Goal: Information Seeking & Learning: Learn about a topic

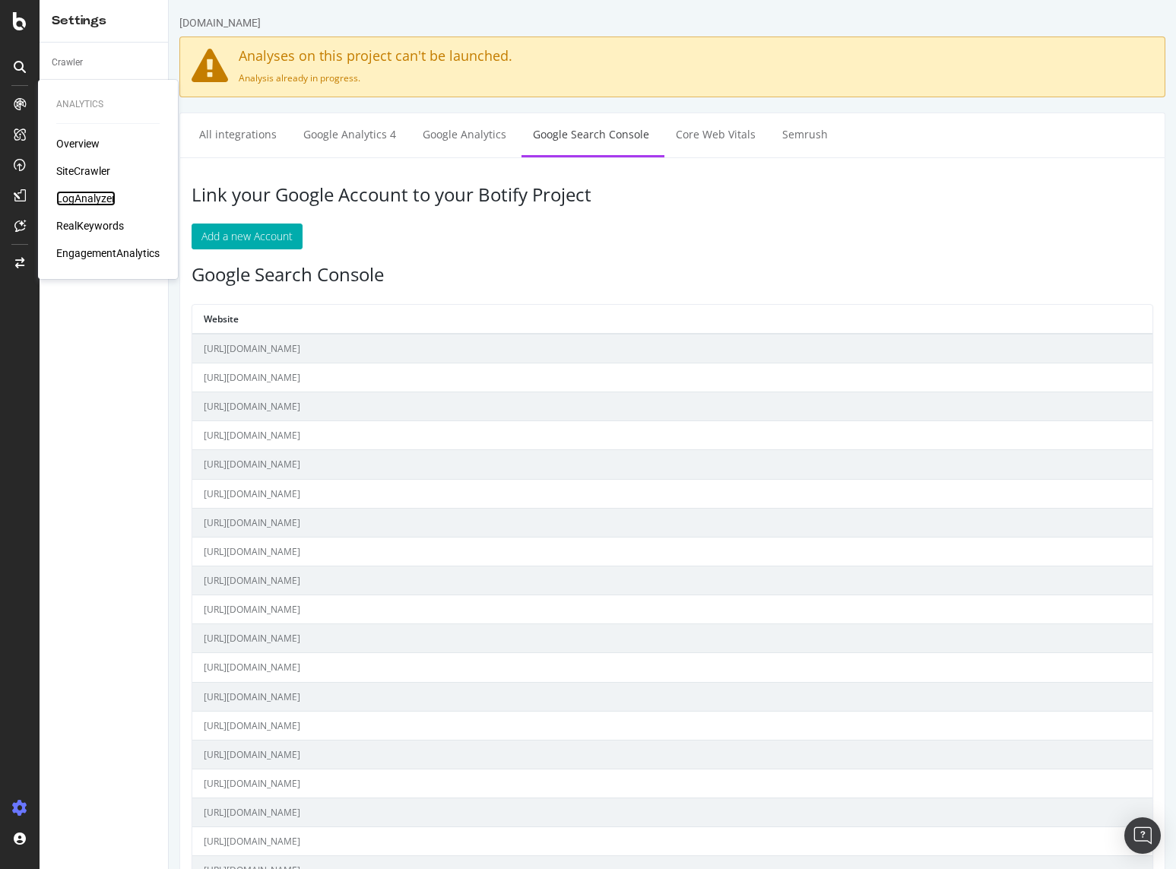
click at [89, 197] on div "LogAnalyzer" at bounding box center [85, 198] width 59 height 15
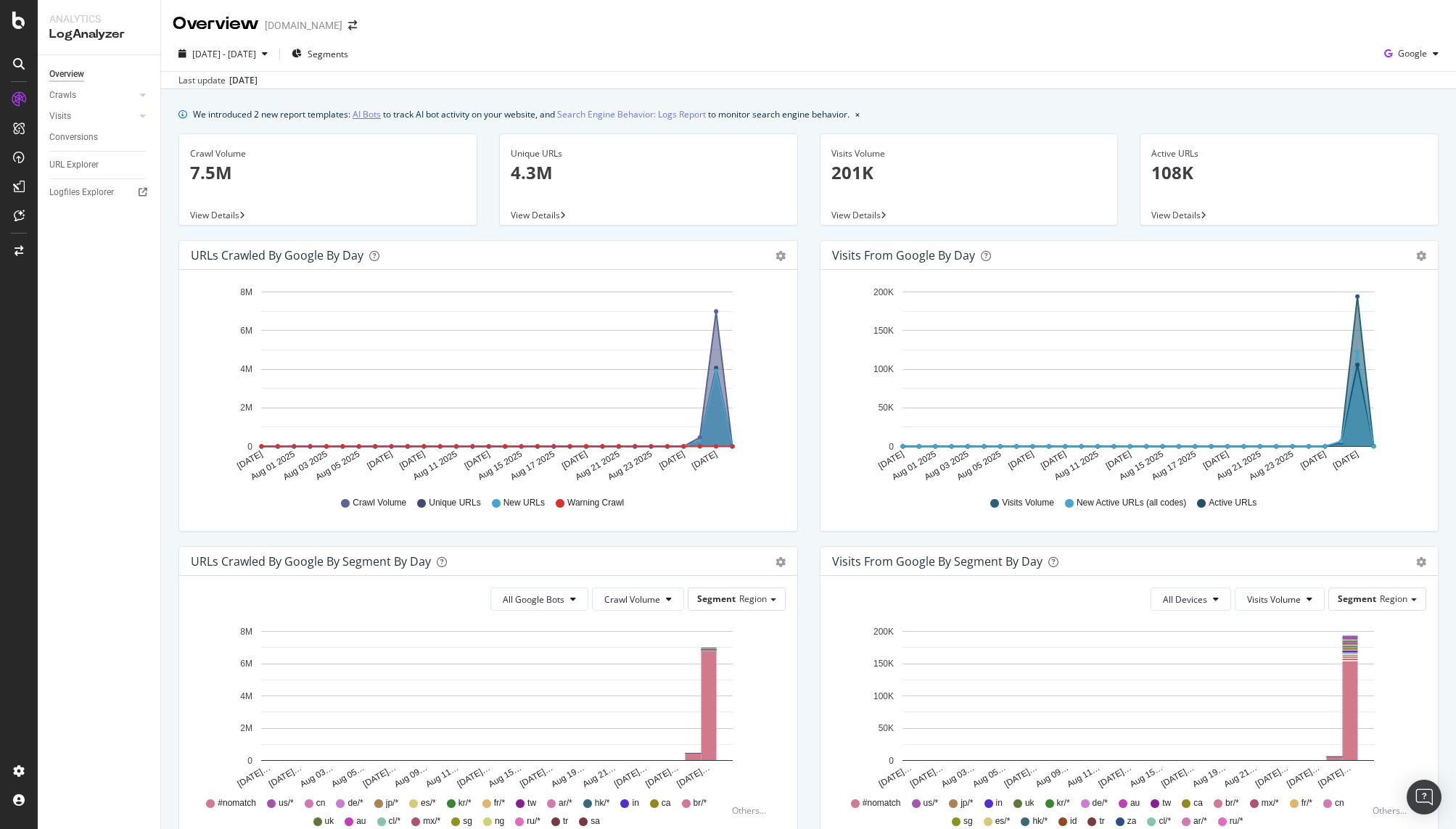
click at [376, 112] on link "AI Bots" at bounding box center [366, 114] width 29 height 15
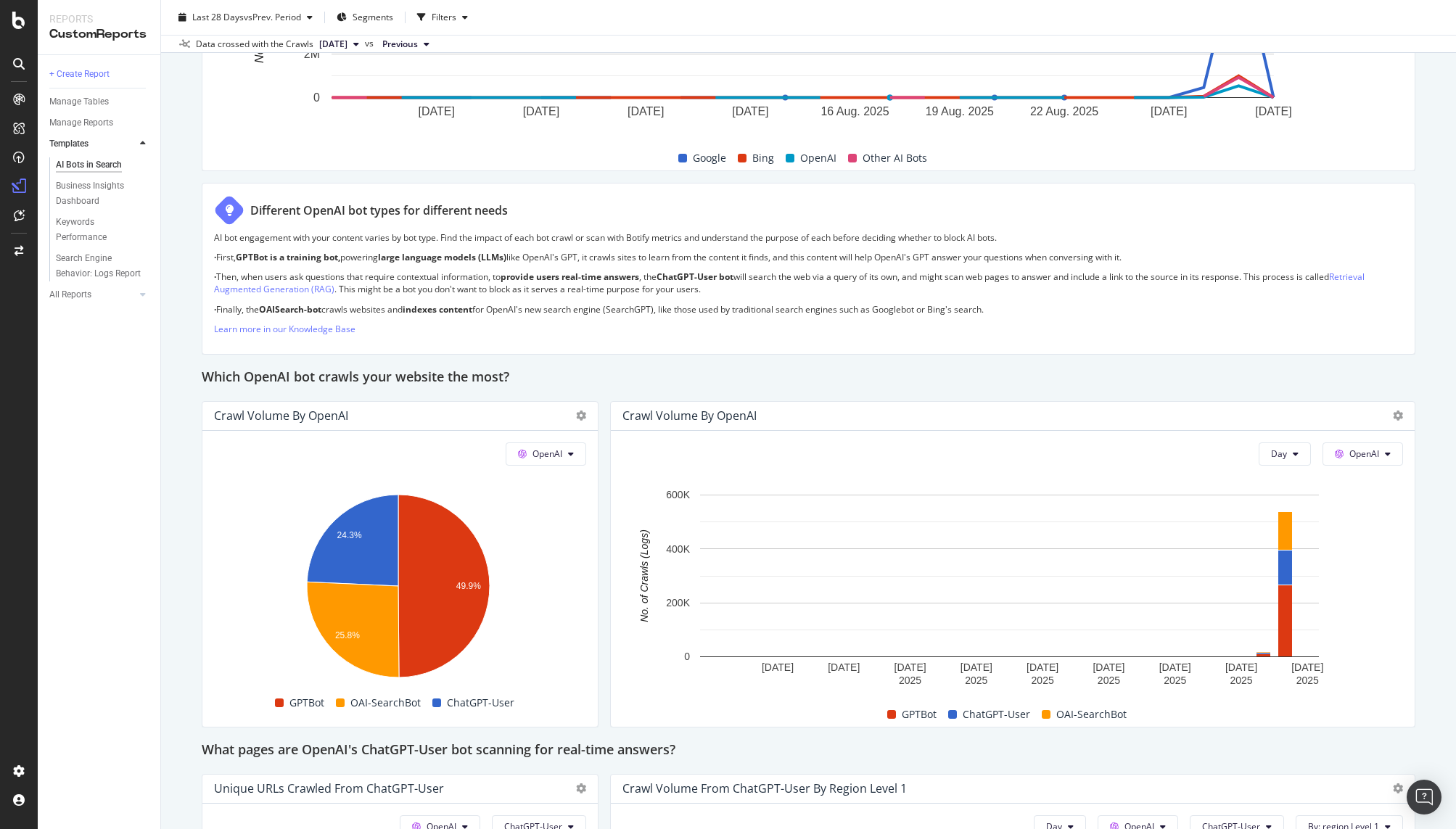
scroll to position [943, 0]
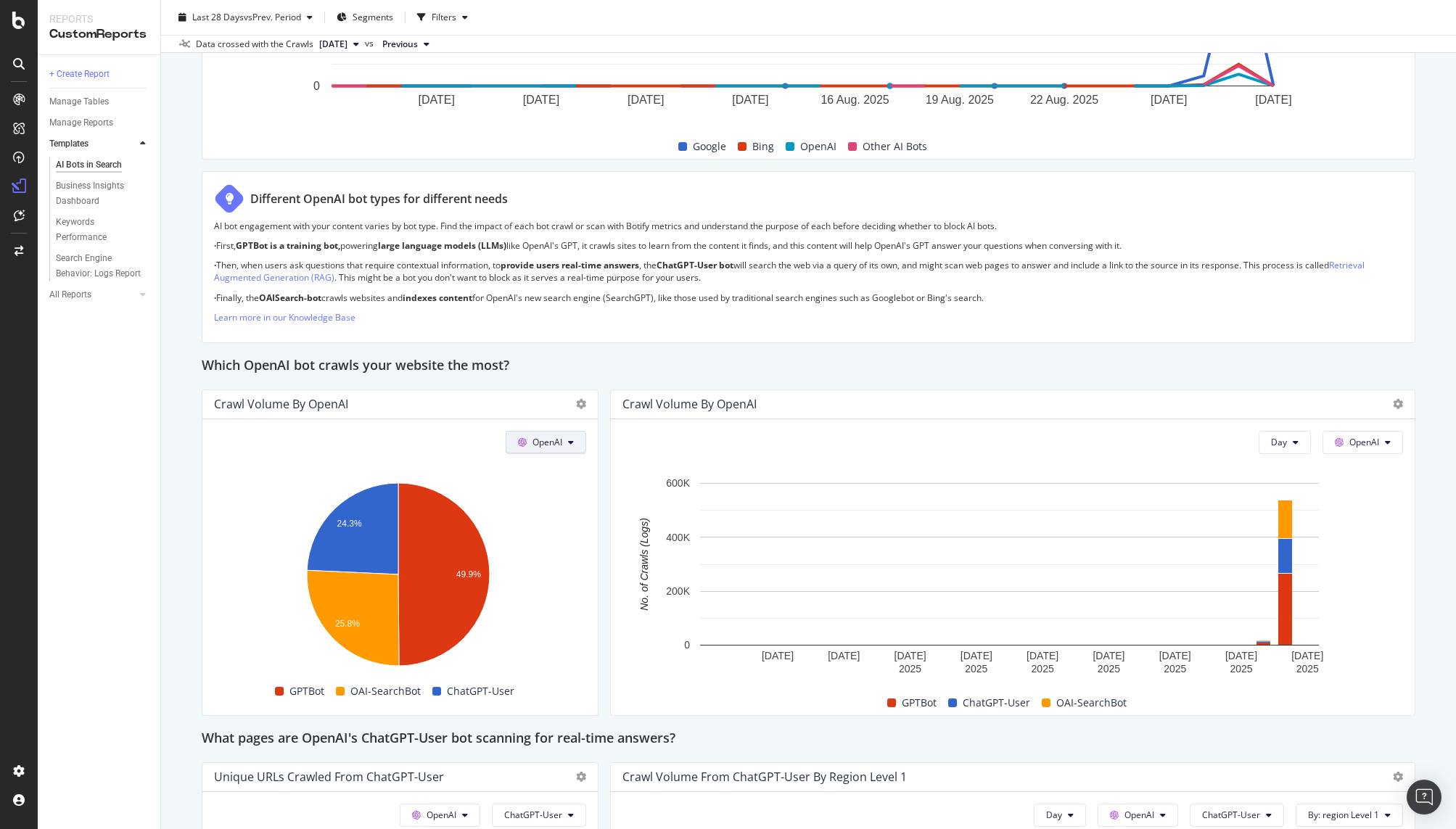
click at [554, 448] on button "OpenAI" at bounding box center [546, 442] width 80 height 23
click at [582, 546] on span "Other AI Bots" at bounding box center [564, 552] width 53 height 13
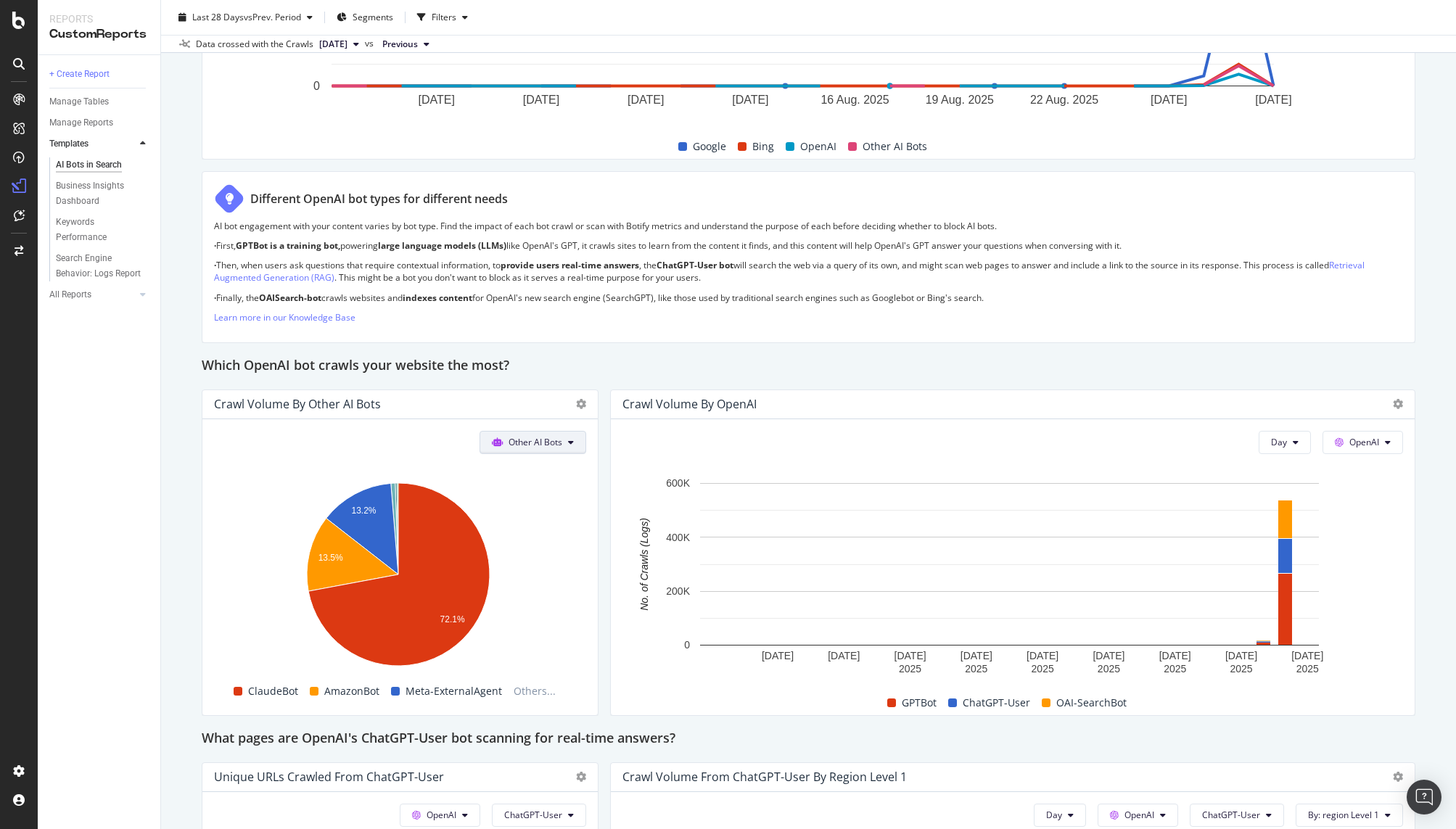
click at [532, 440] on span "Other AI Bots" at bounding box center [535, 442] width 53 height 12
click at [548, 525] on span "OpenAI" at bounding box center [539, 525] width 56 height 13
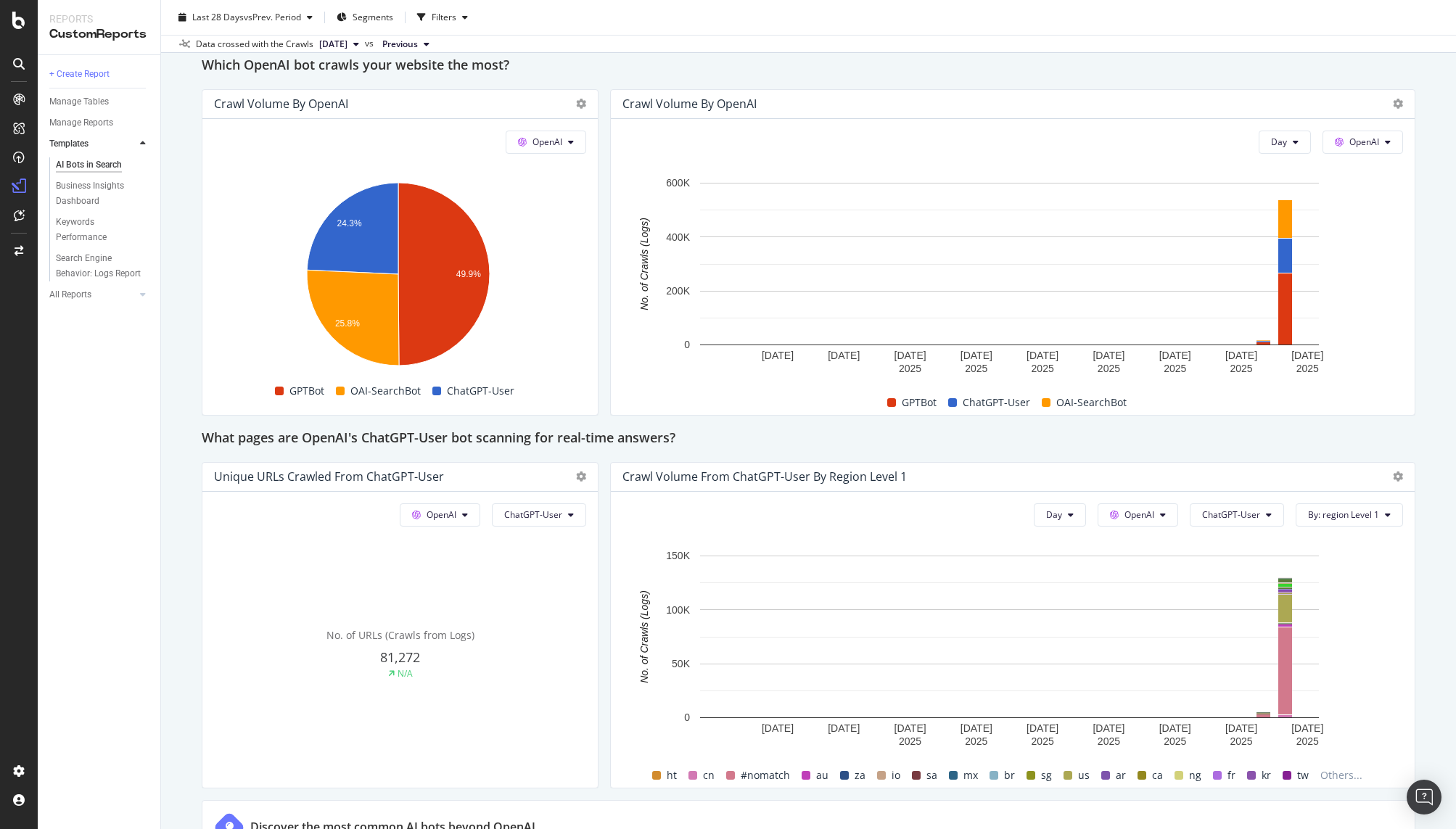
scroll to position [1233, 0]
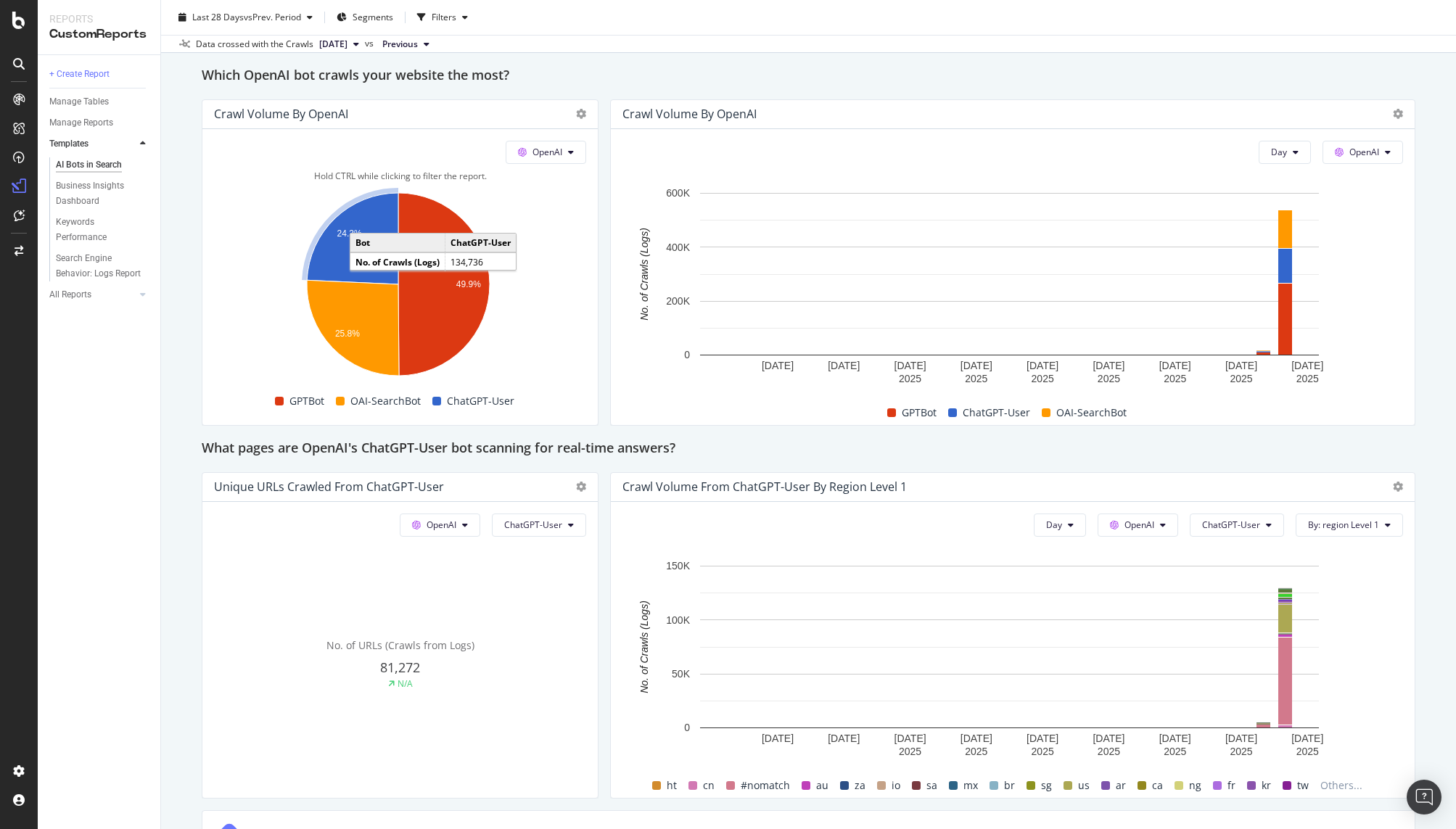
click at [335, 260] on icon "A chart." at bounding box center [353, 238] width 92 height 92
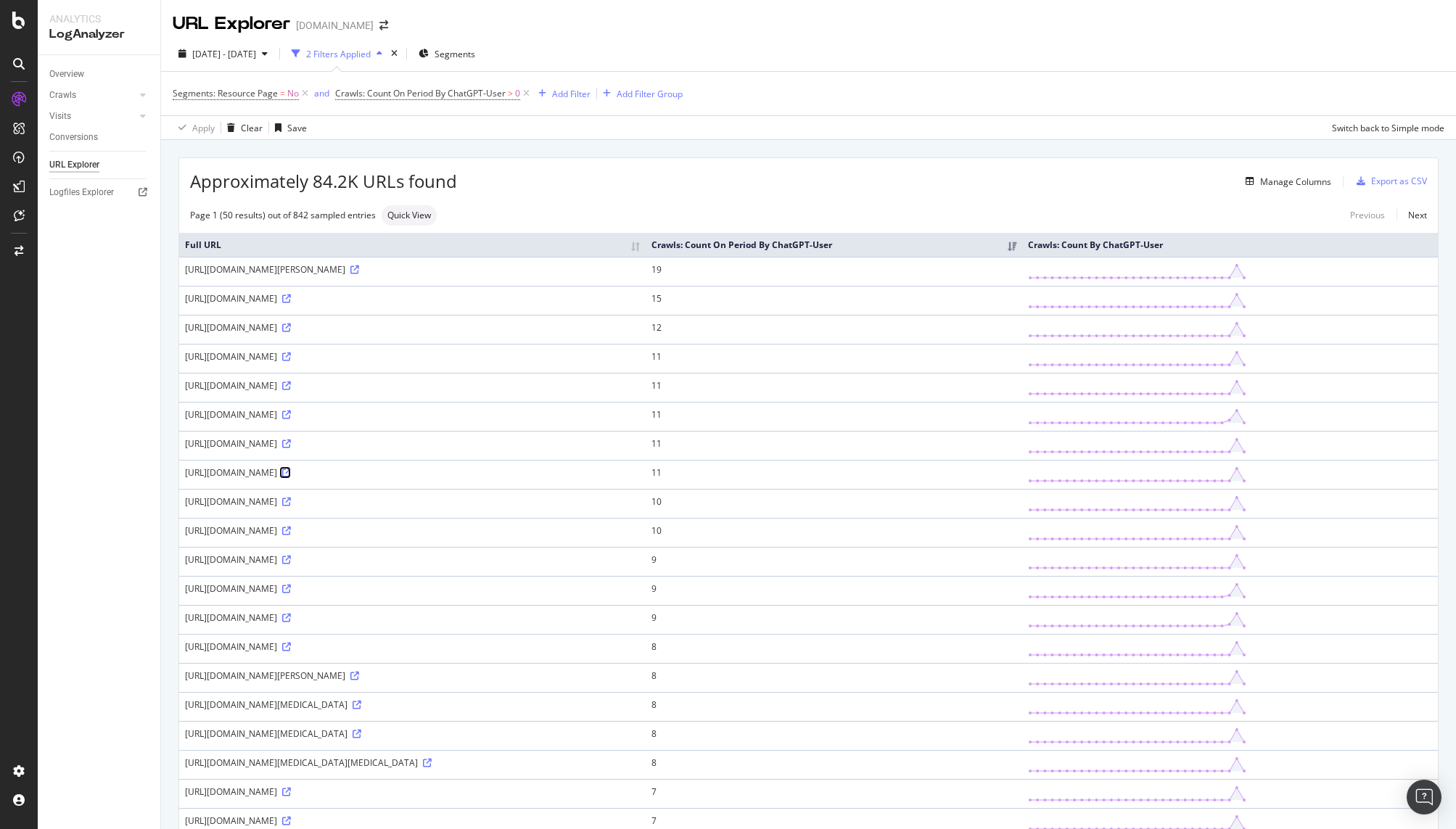
click at [291, 477] on icon at bounding box center [286, 472] width 9 height 9
click at [291, 332] on icon at bounding box center [286, 327] width 9 height 9
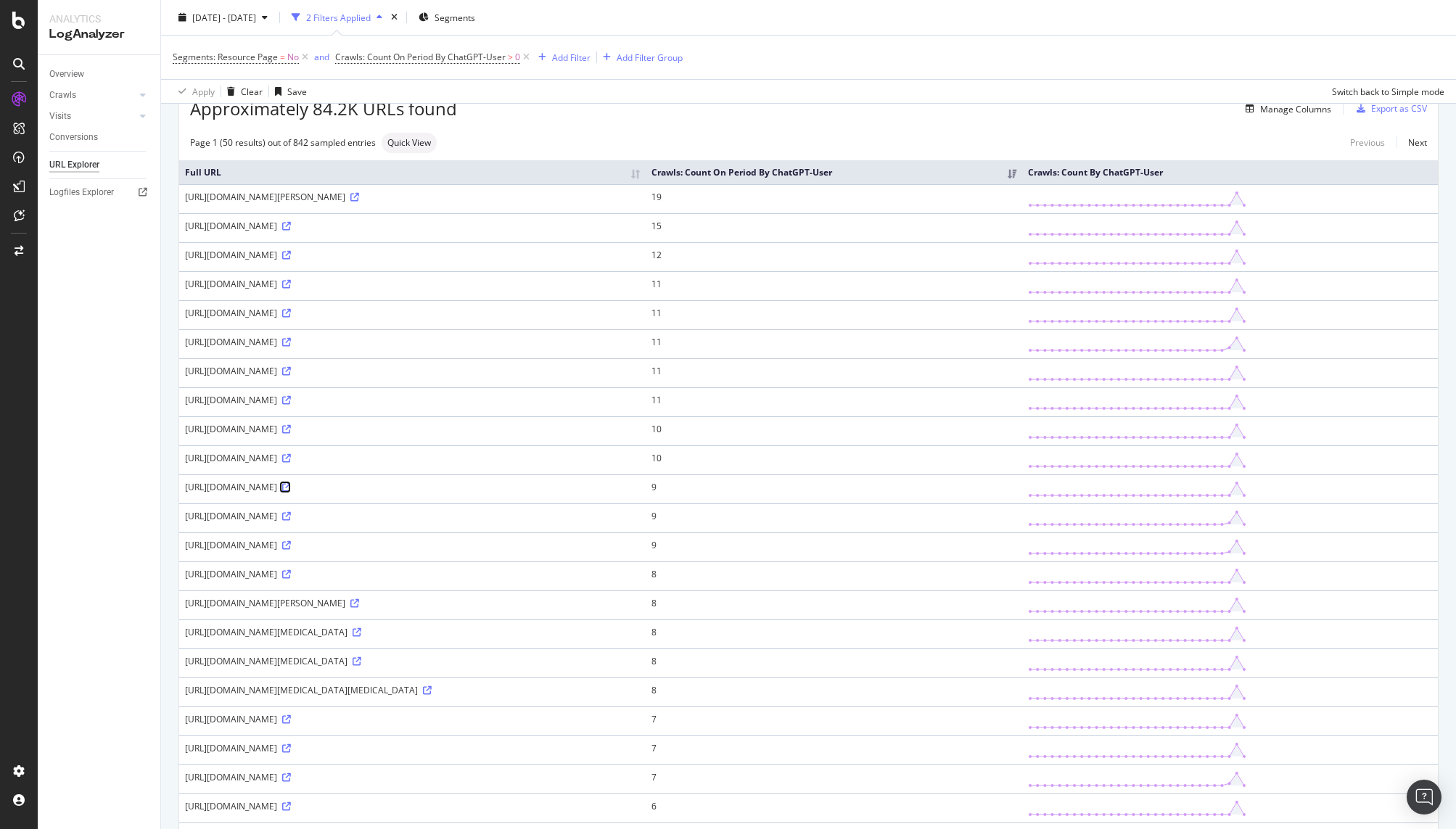
click at [291, 491] on icon at bounding box center [286, 487] width 9 height 9
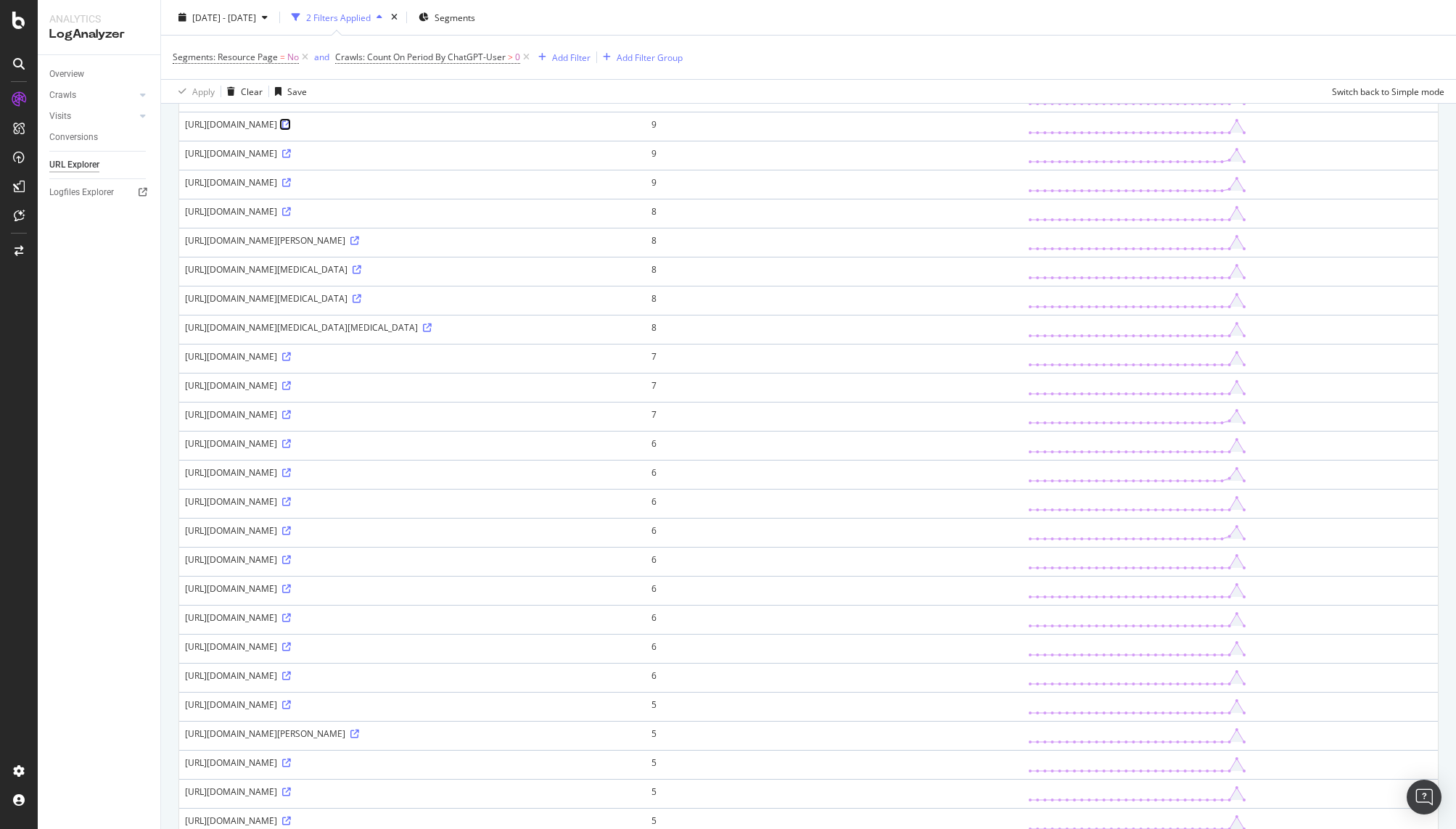
scroll to position [508, 0]
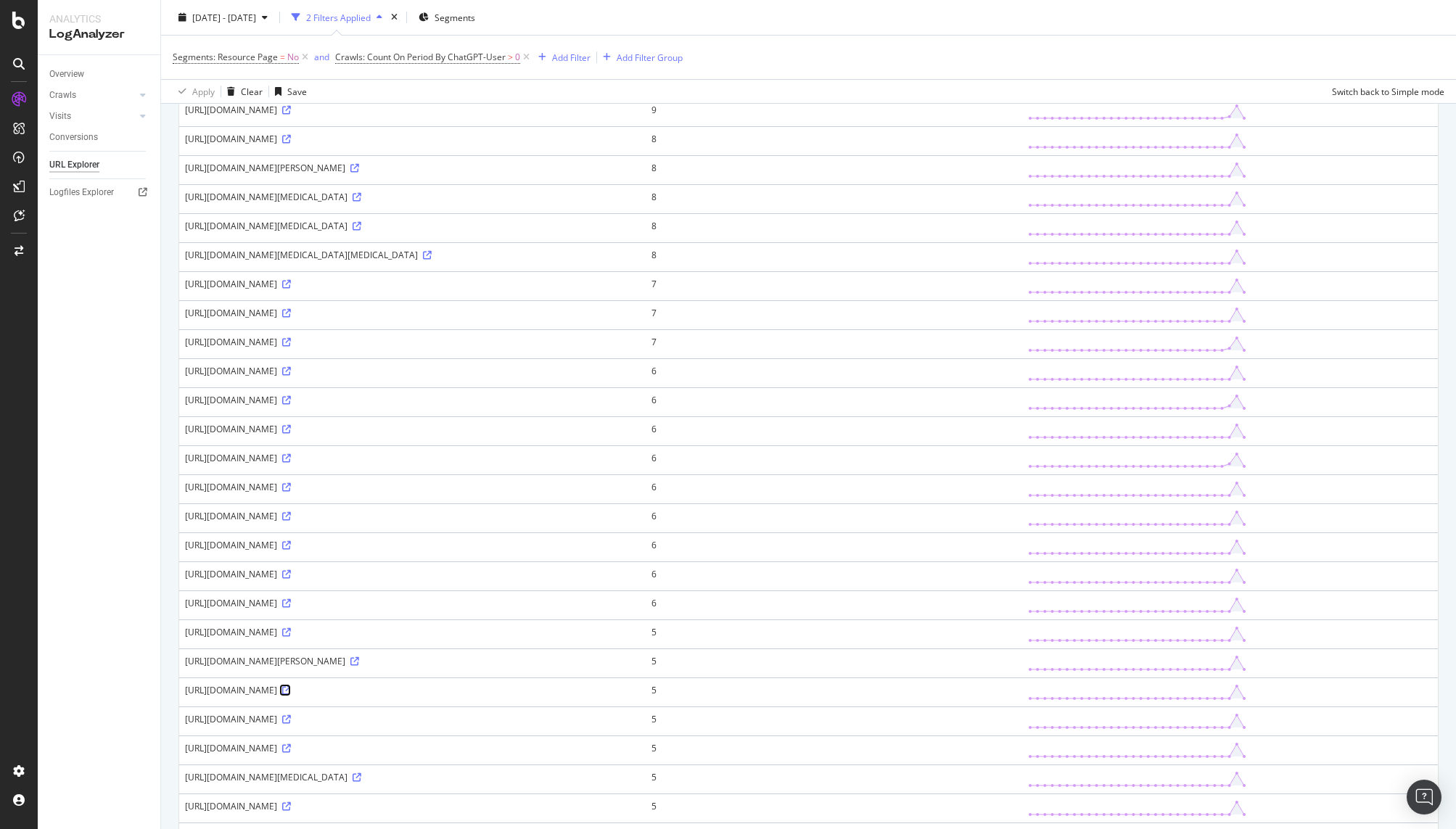
click at [291, 694] on icon at bounding box center [286, 690] width 9 height 9
click at [291, 434] on icon at bounding box center [286, 428] width 9 height 9
click at [362, 201] on icon at bounding box center [356, 197] width 9 height 9
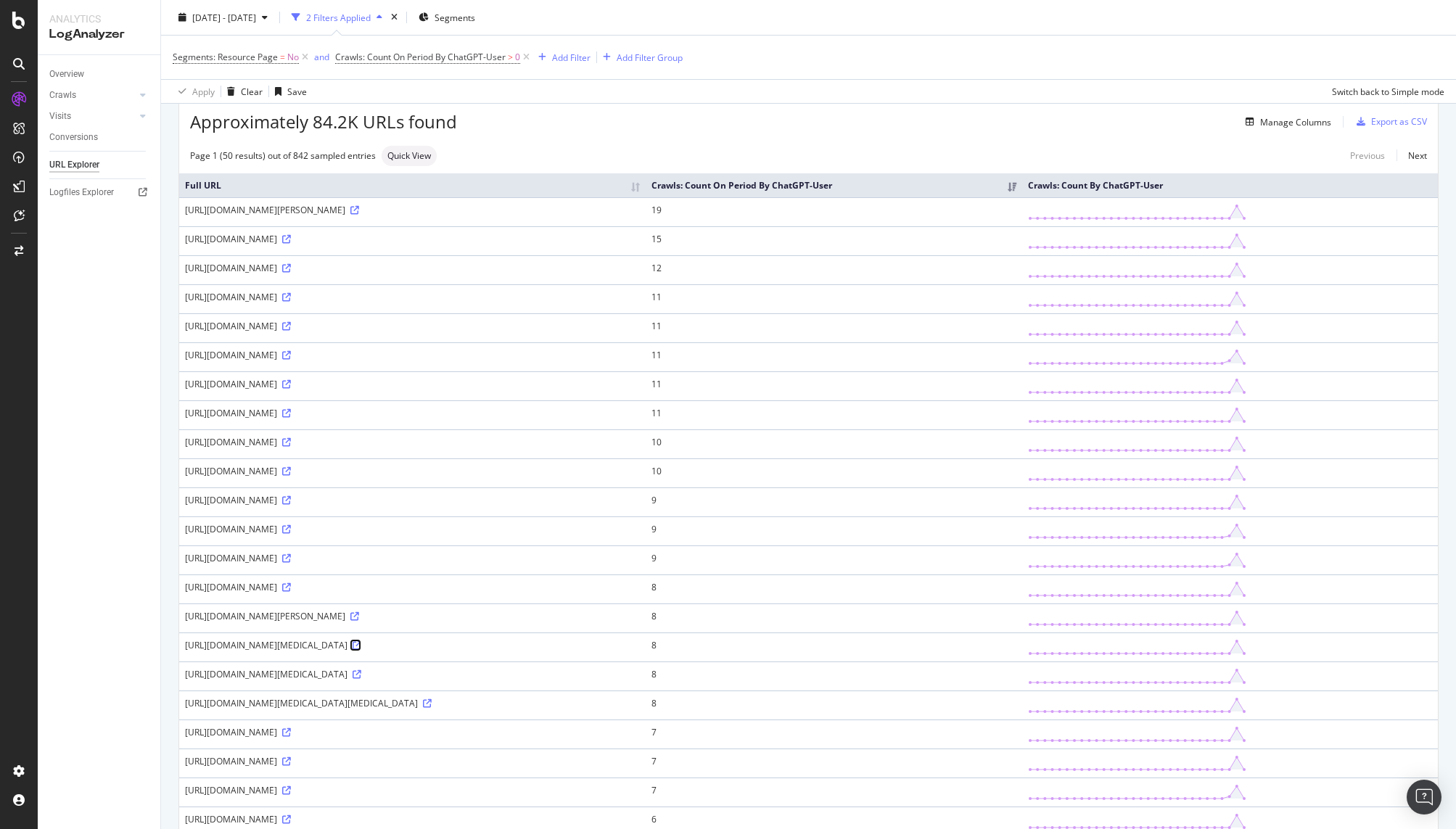
scroll to position [0, 0]
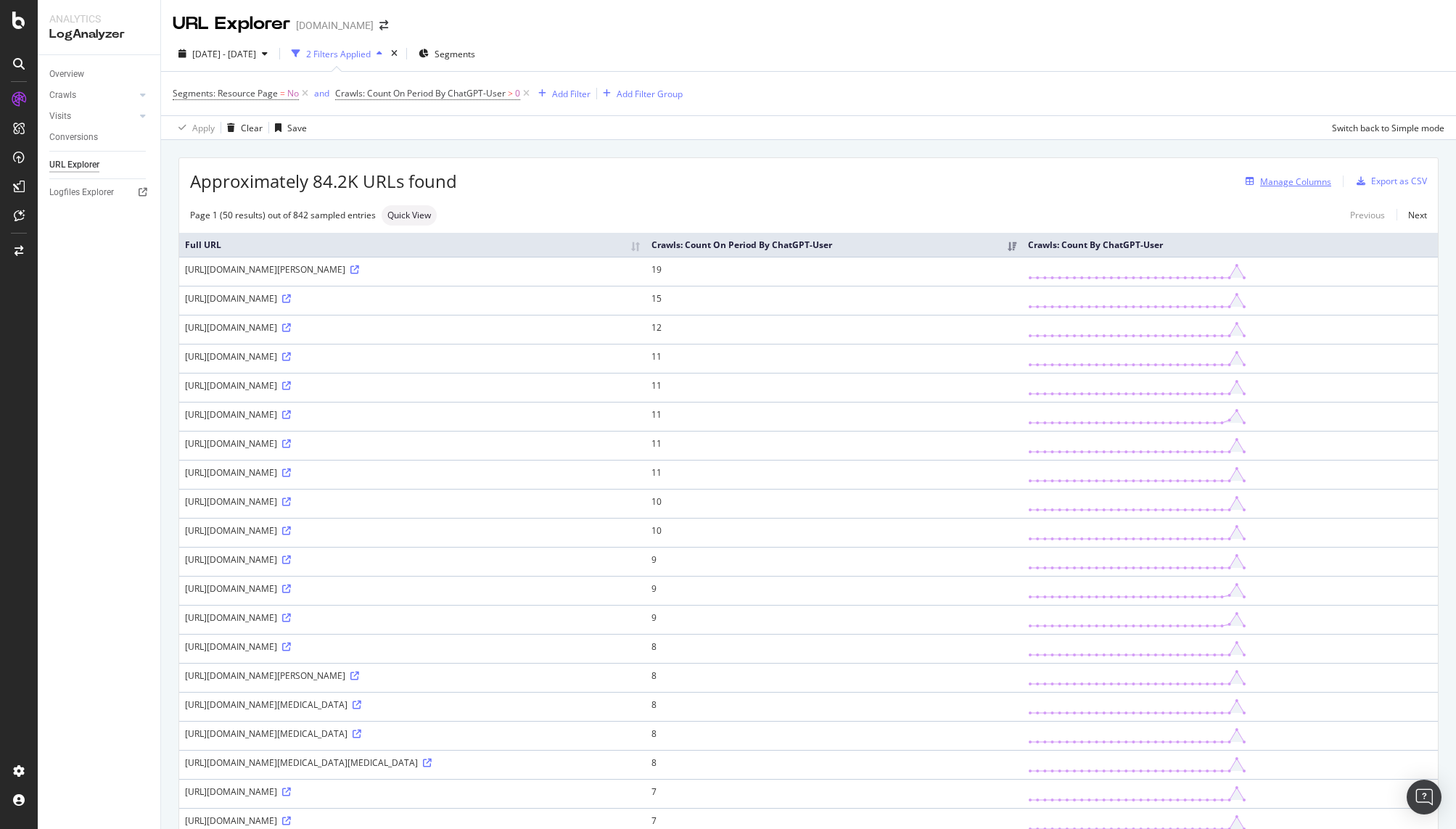
click at [1276, 180] on div "Manage Columns" at bounding box center [1295, 181] width 71 height 12
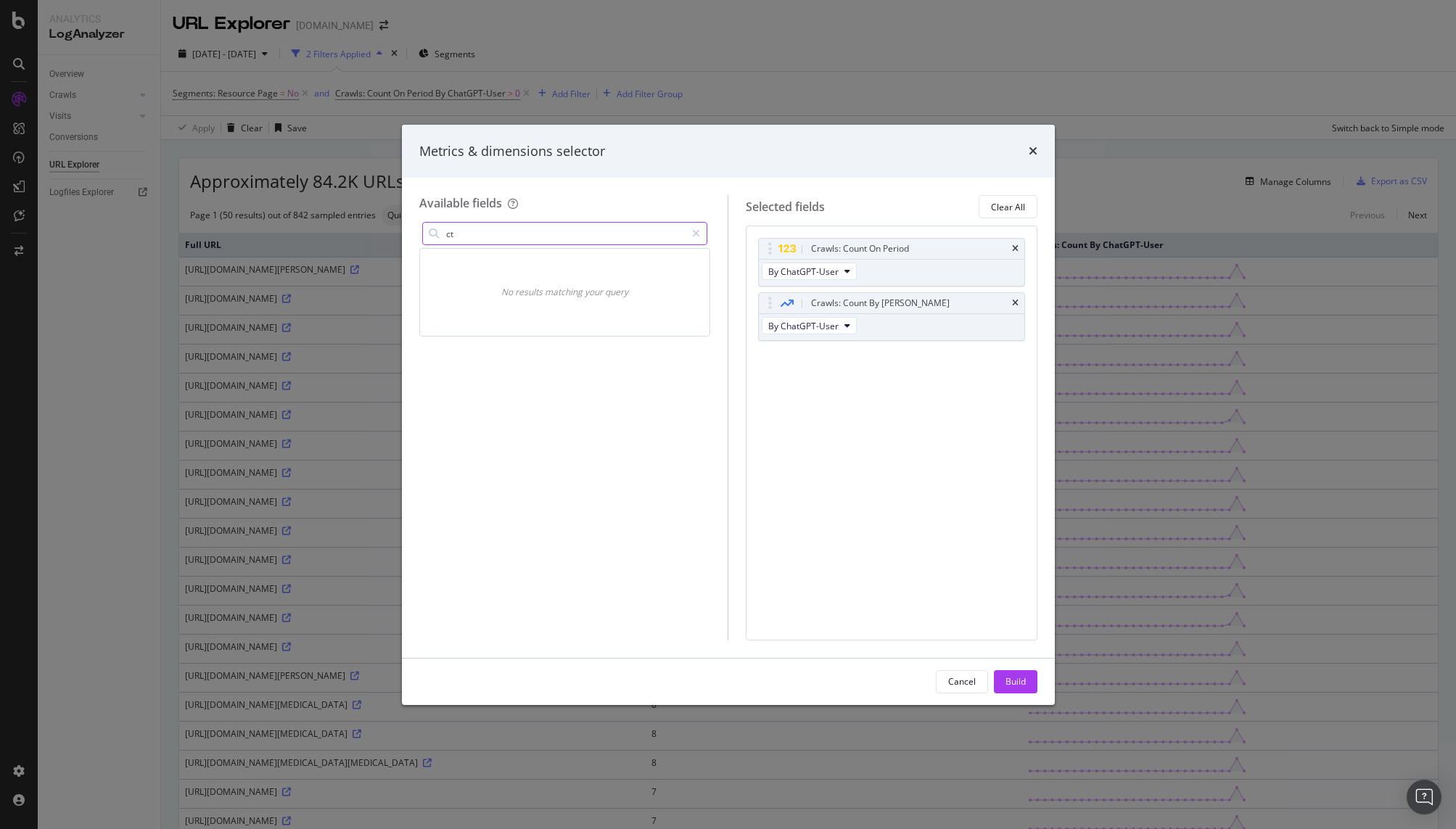
type input "c"
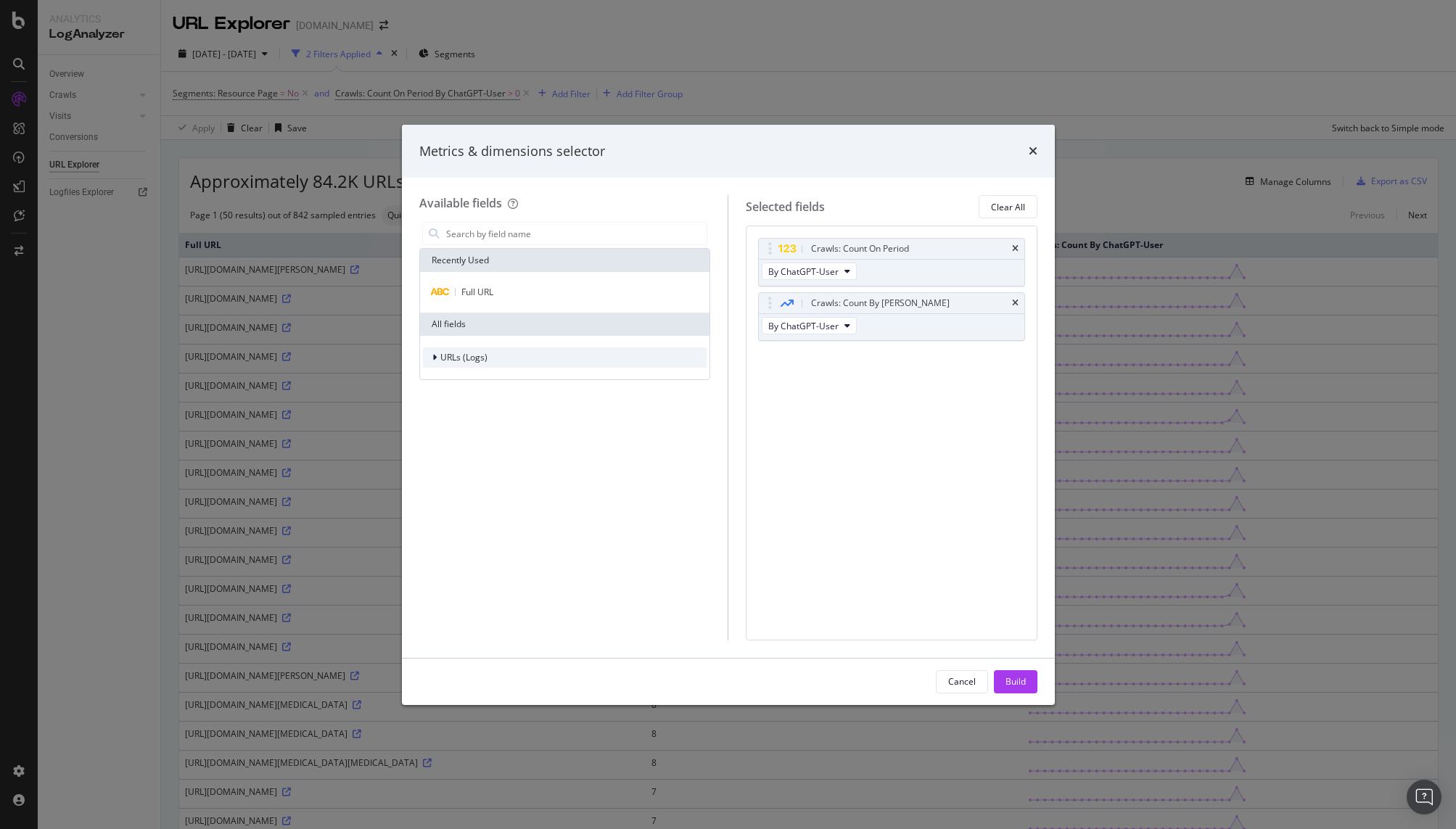
click at [434, 358] on icon "modal" at bounding box center [434, 357] width 5 height 9
click at [443, 380] on icon "modal" at bounding box center [443, 377] width 5 height 9
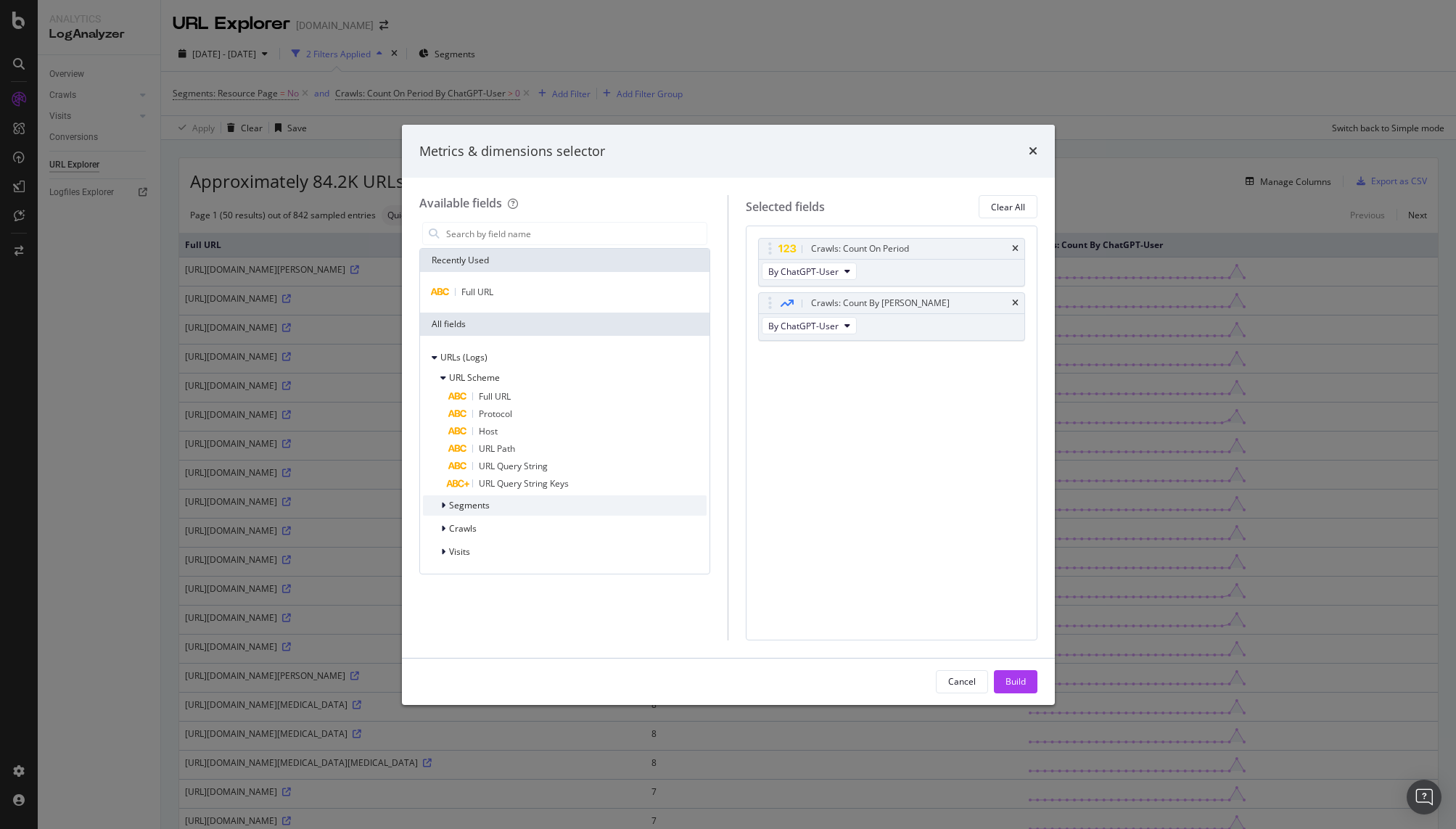
click at [440, 515] on div "Segments" at bounding box center [565, 505] width 284 height 20
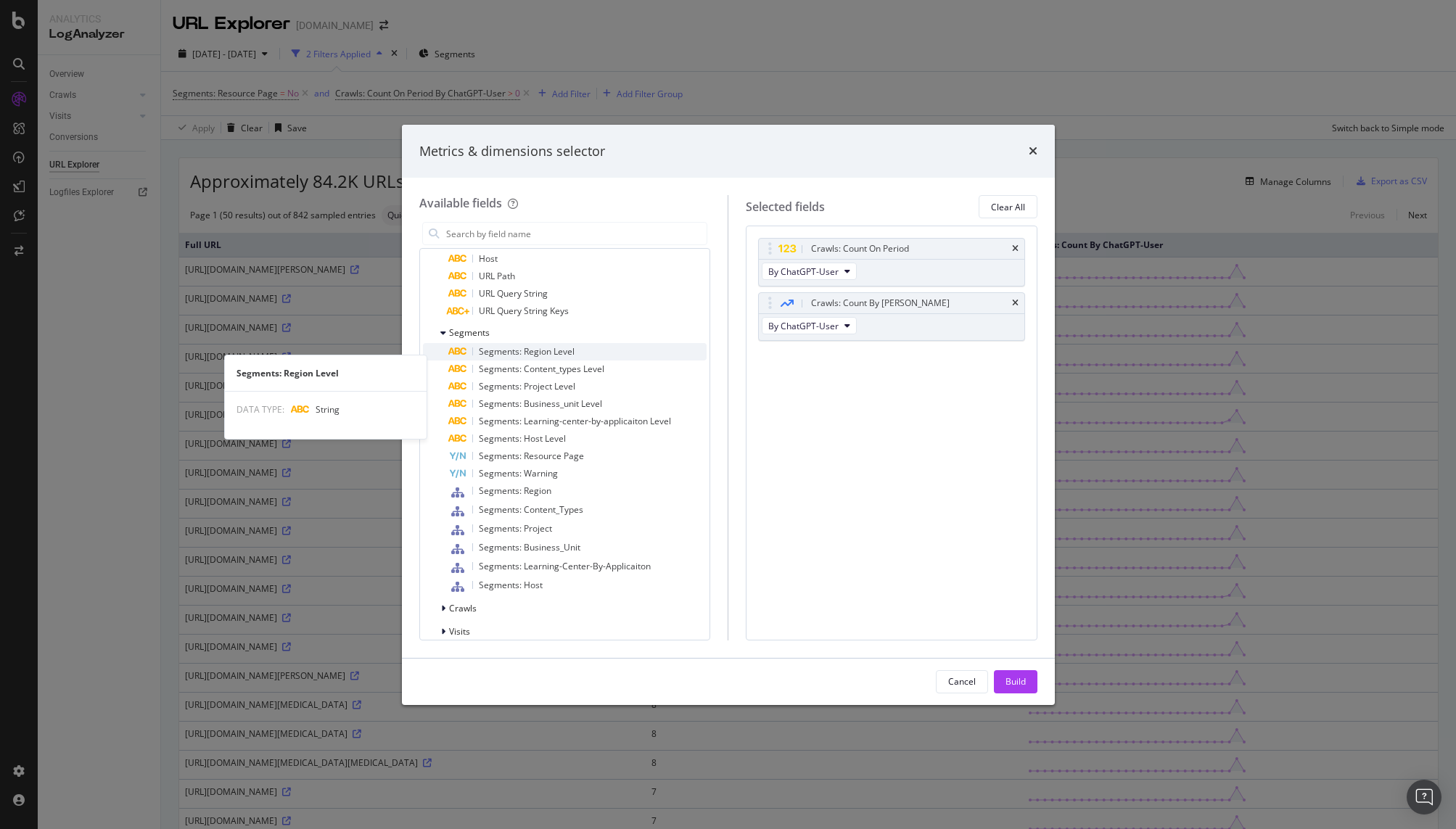
scroll to position [186, 0]
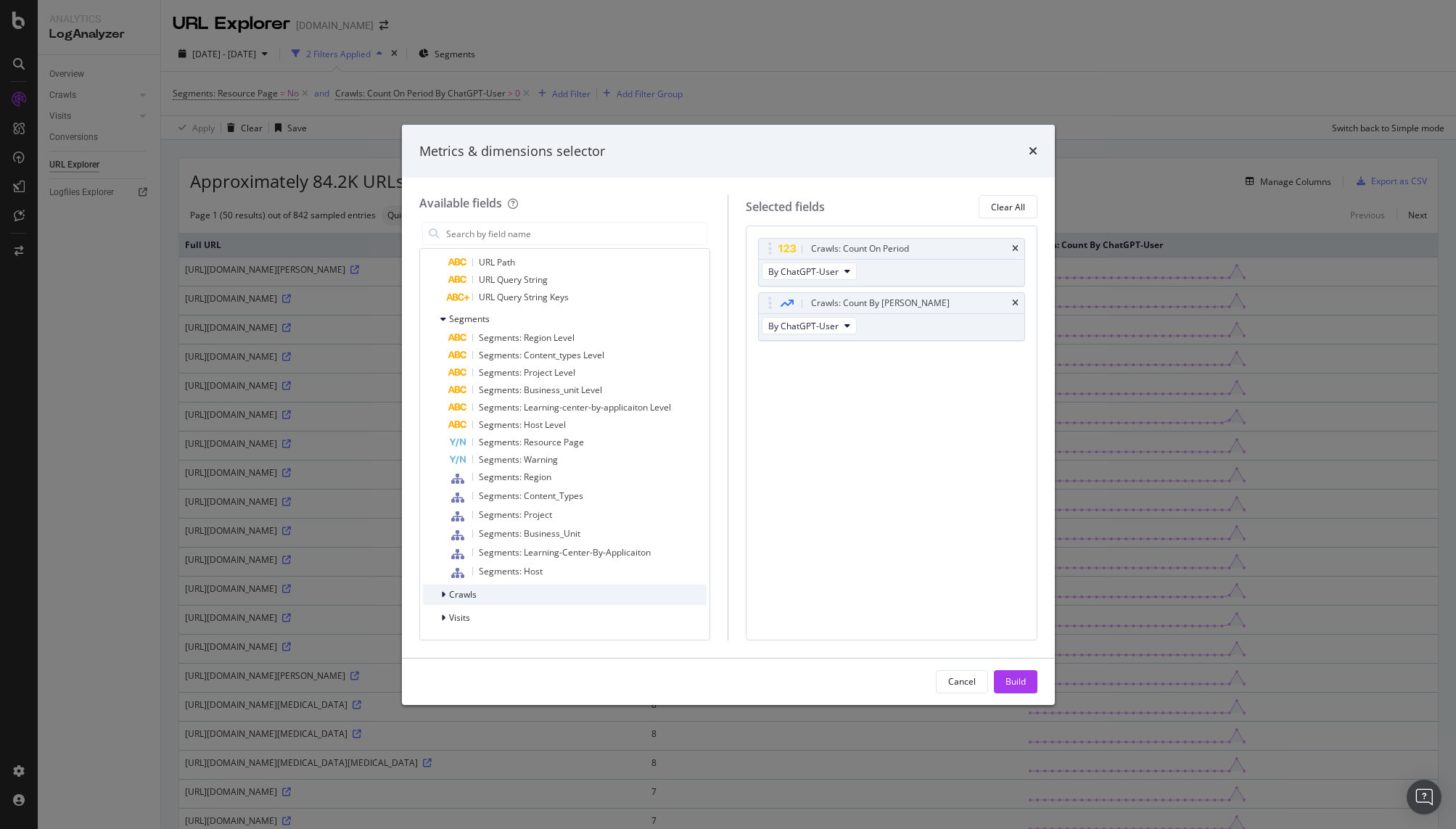
click at [434, 594] on div "Crawls" at bounding box center [449, 594] width 53 height 14
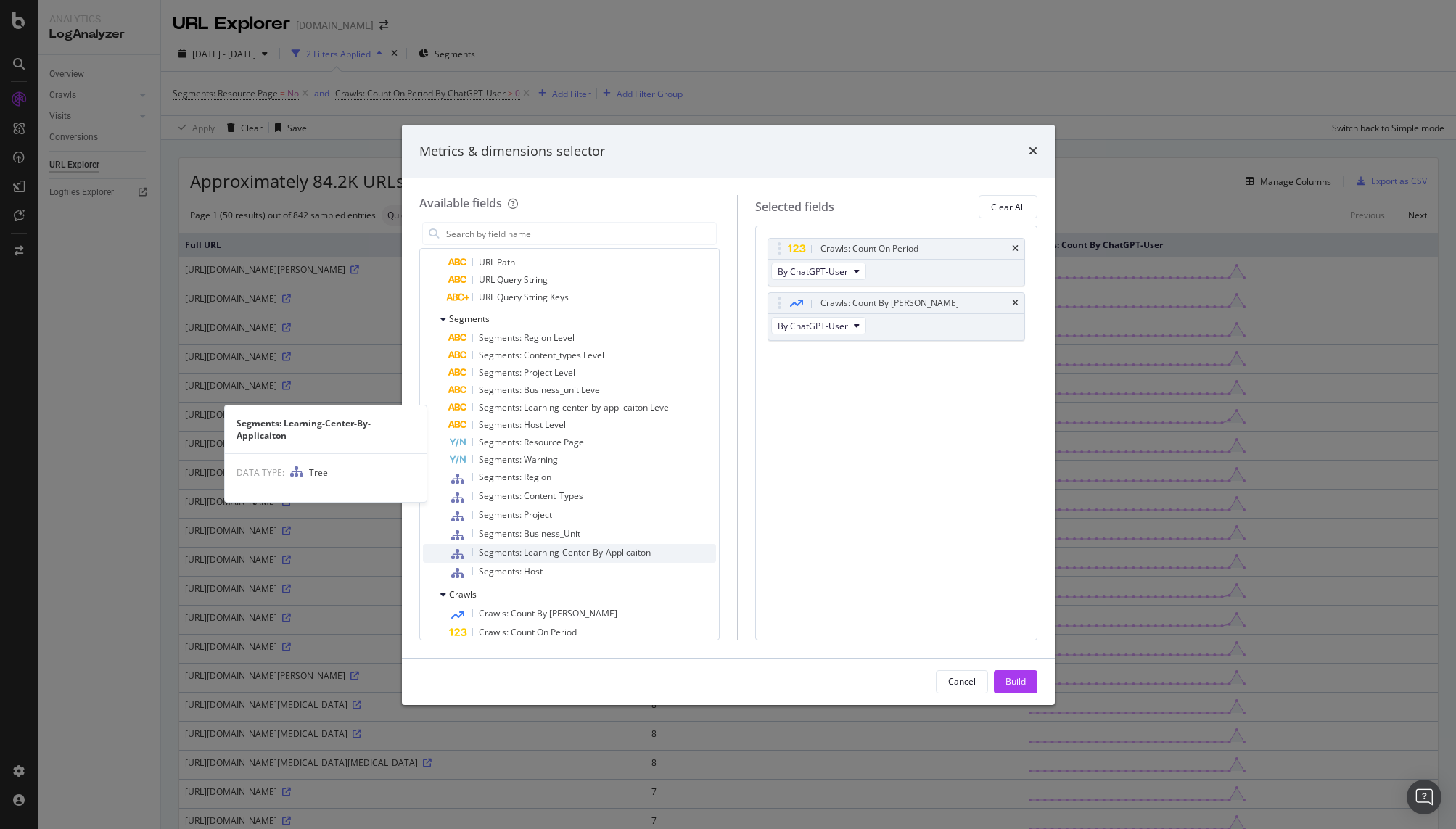
scroll to position [459, 0]
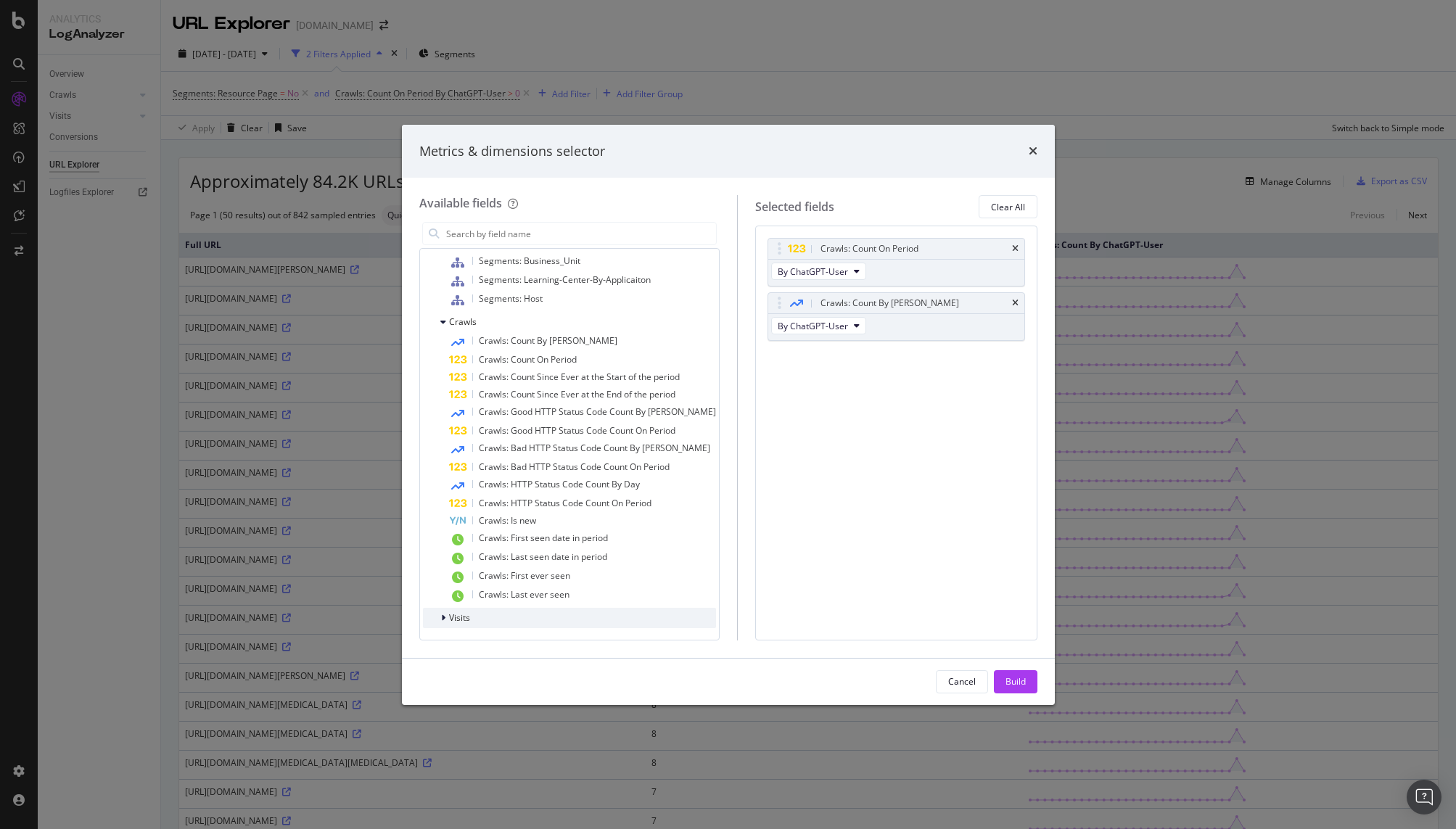
click at [439, 617] on div "Visits" at bounding box center [446, 617] width 47 height 14
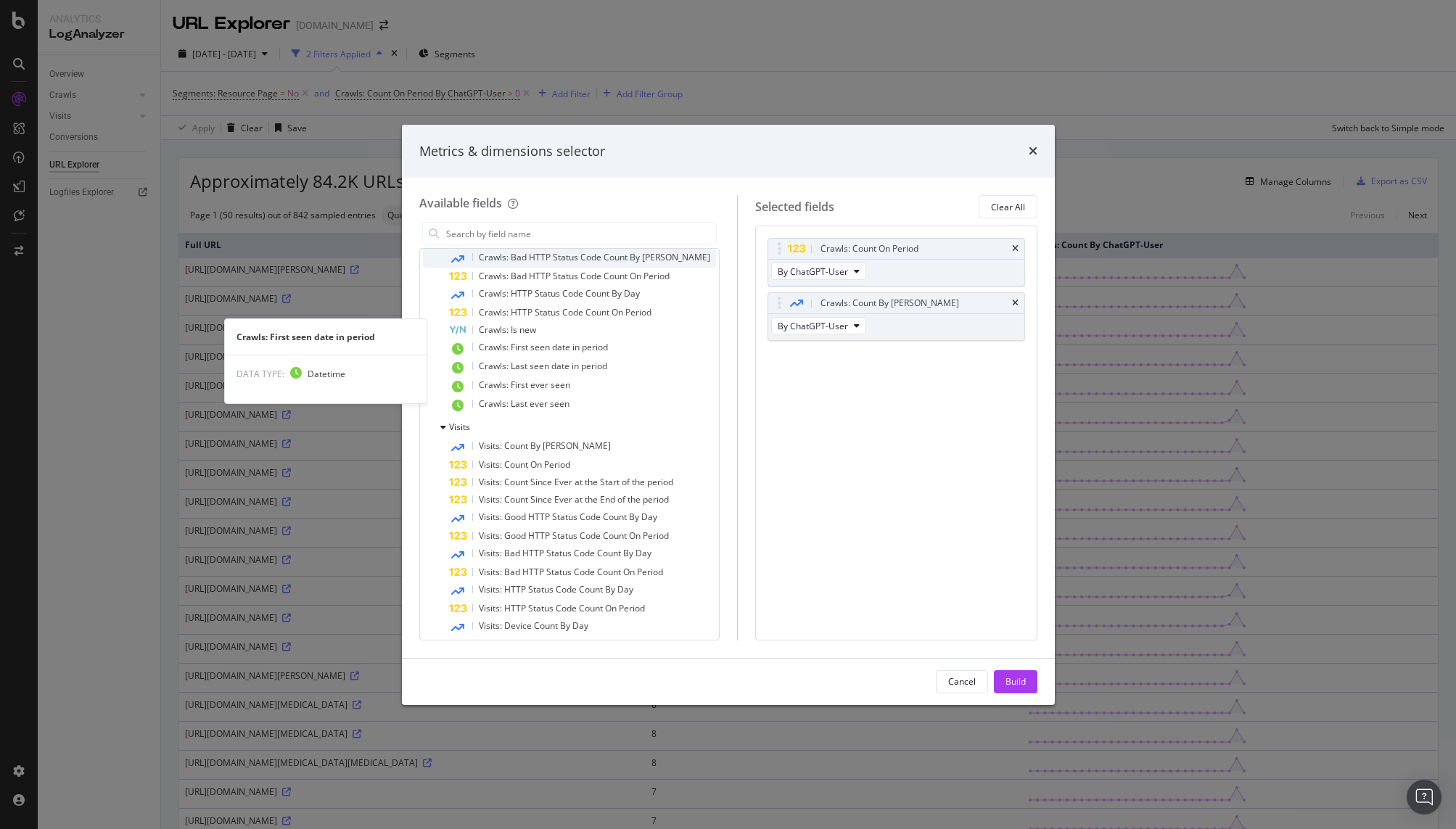
scroll to position [749, 0]
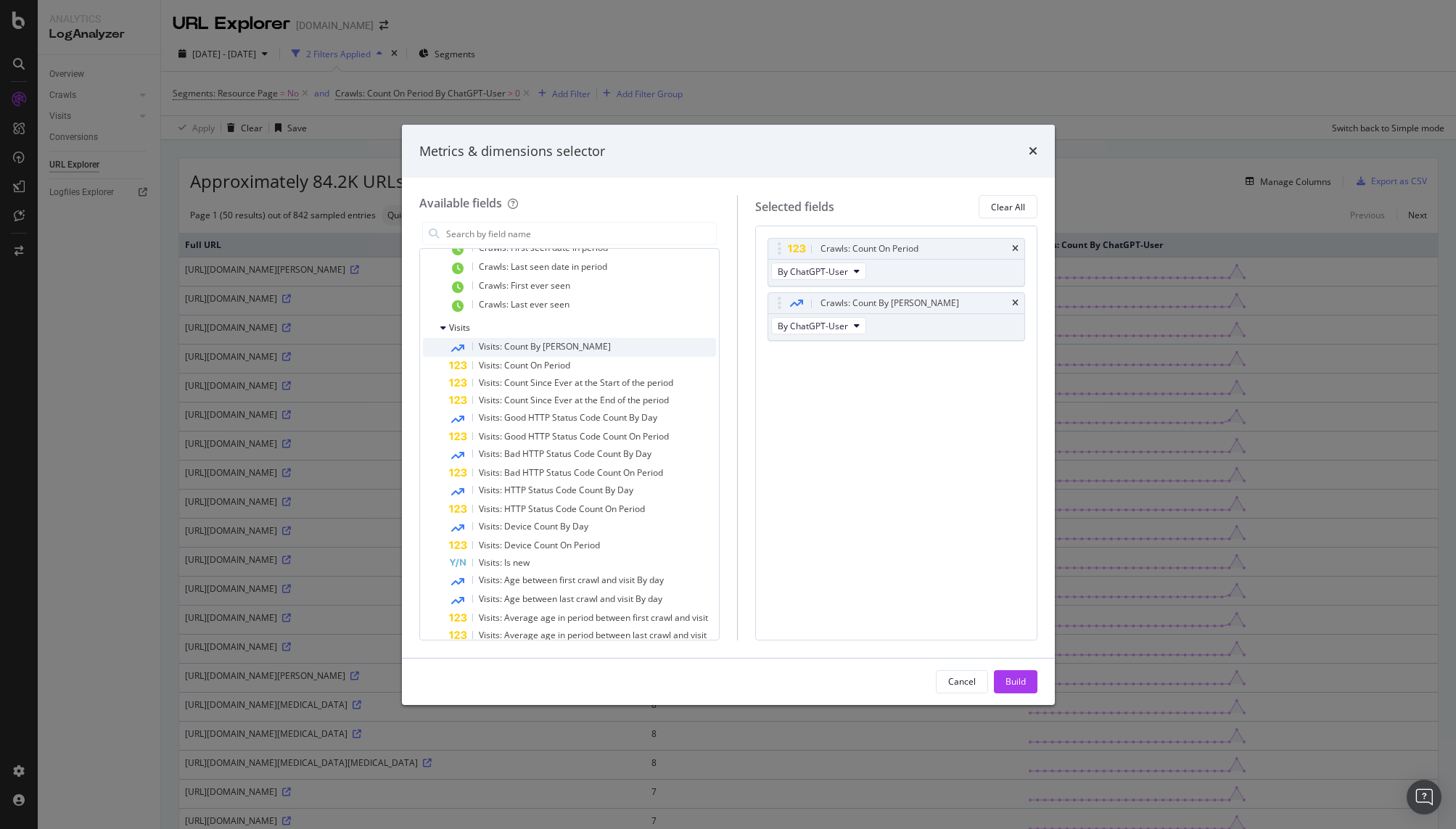
click at [538, 349] on span "Visits: Count By [PERSON_NAME]" at bounding box center [545, 345] width 132 height 12
click at [1023, 686] on div "Build" at bounding box center [1014, 681] width 20 height 12
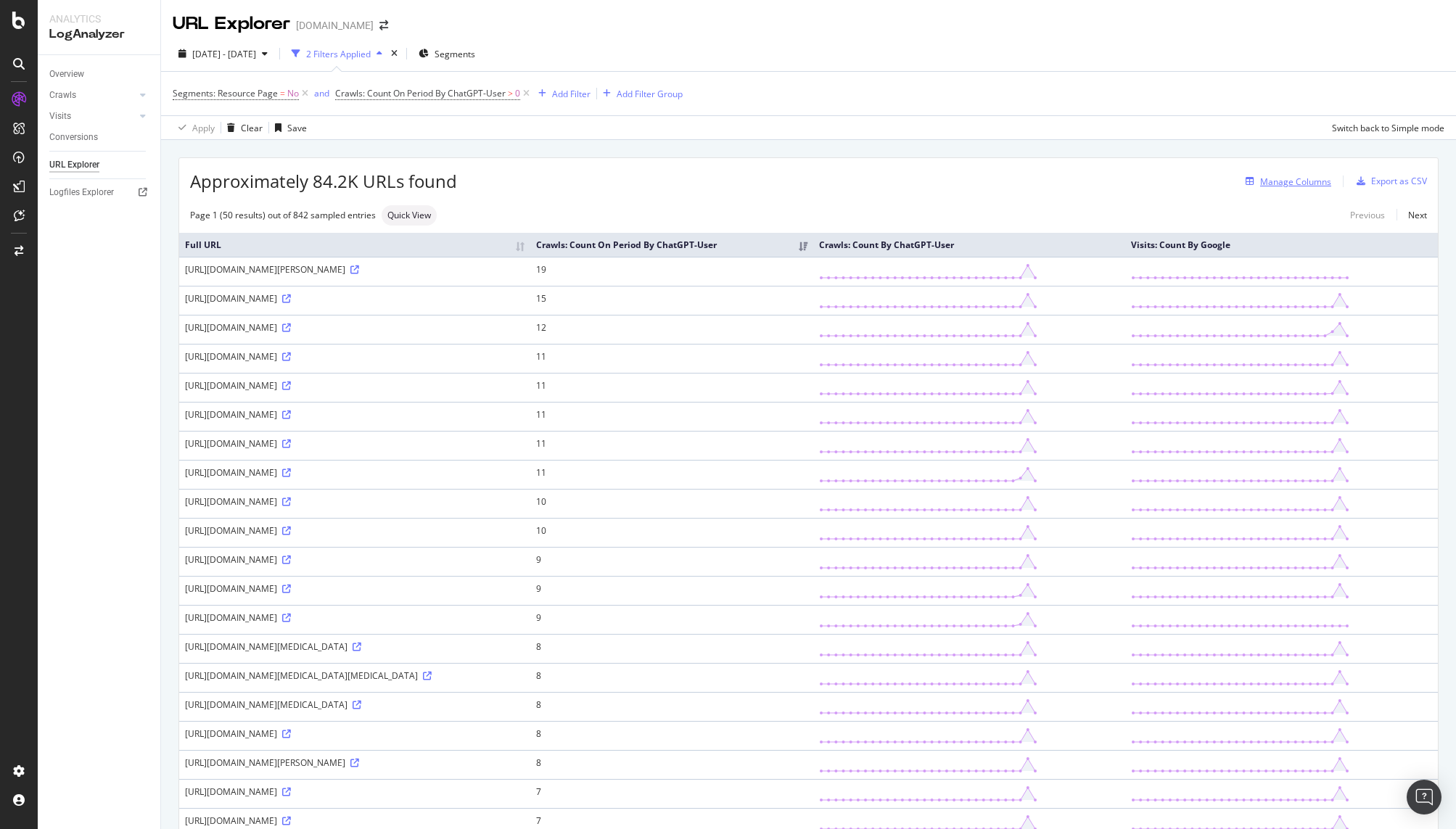
click at [1301, 176] on div "Manage Columns" at bounding box center [1295, 181] width 71 height 12
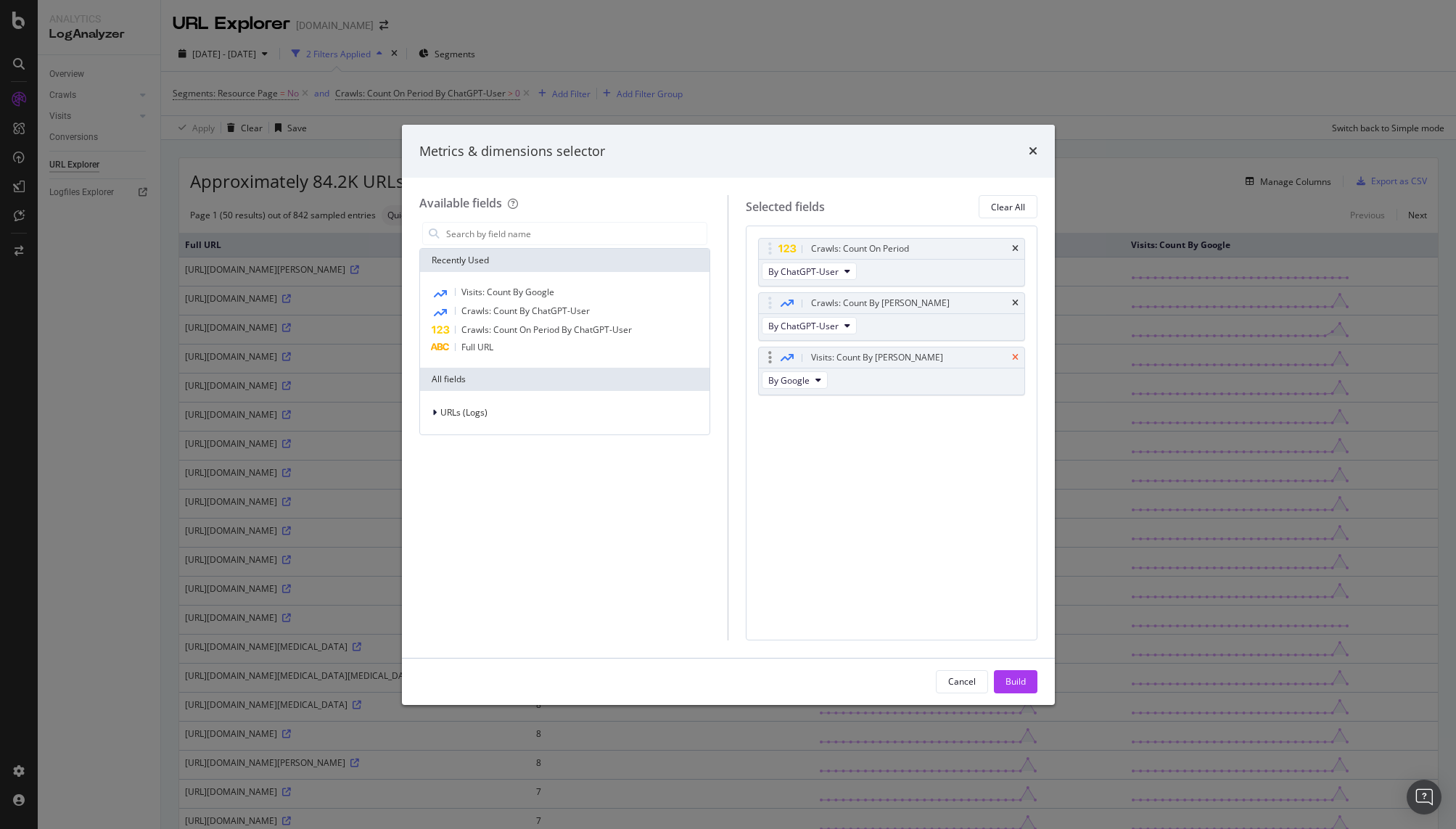
click at [1013, 361] on icon "times" at bounding box center [1014, 357] width 7 height 9
click at [475, 415] on span "URLs (Logs)" at bounding box center [463, 412] width 47 height 12
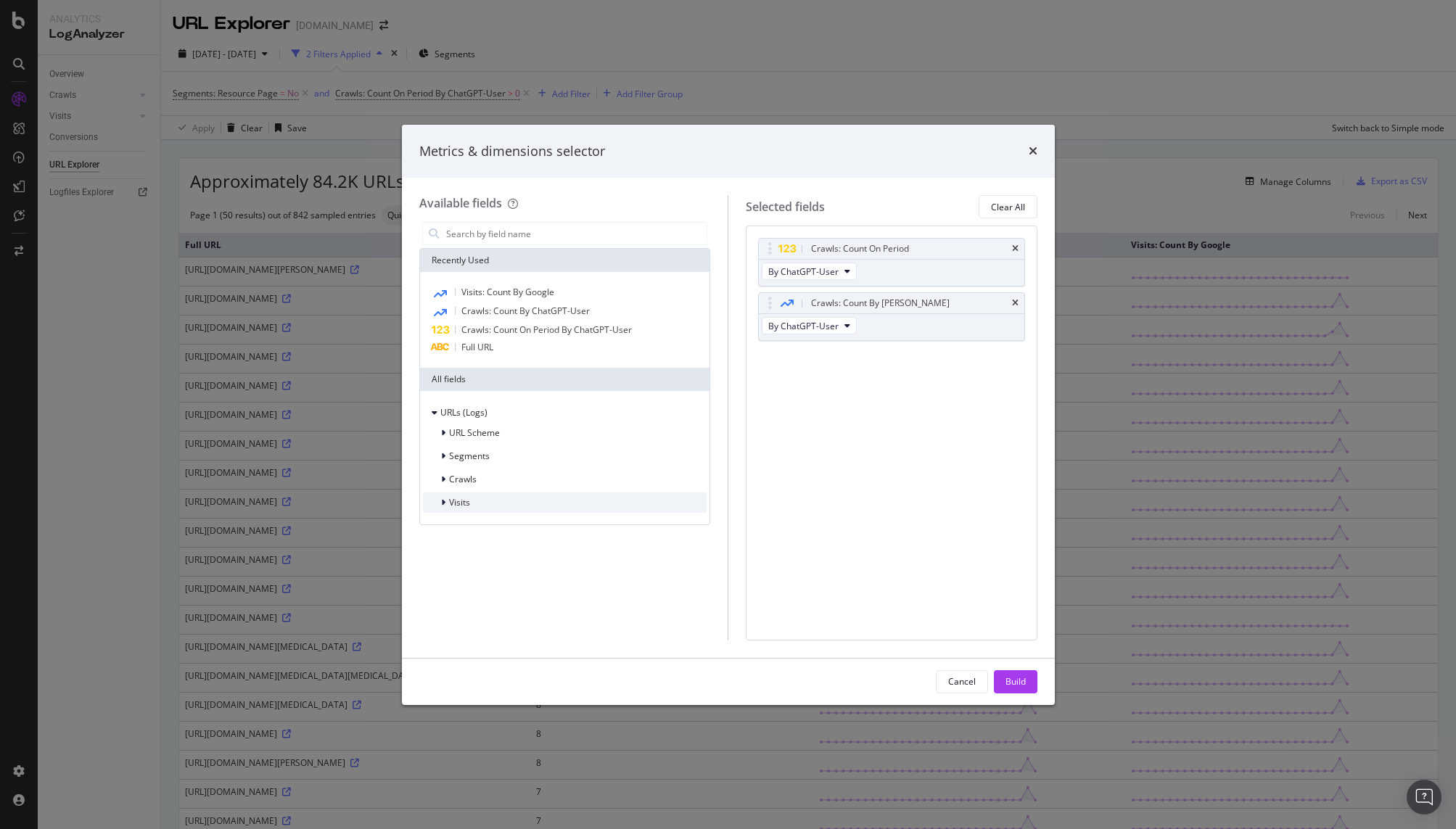
click at [468, 502] on span "Visits" at bounding box center [459, 502] width 21 height 12
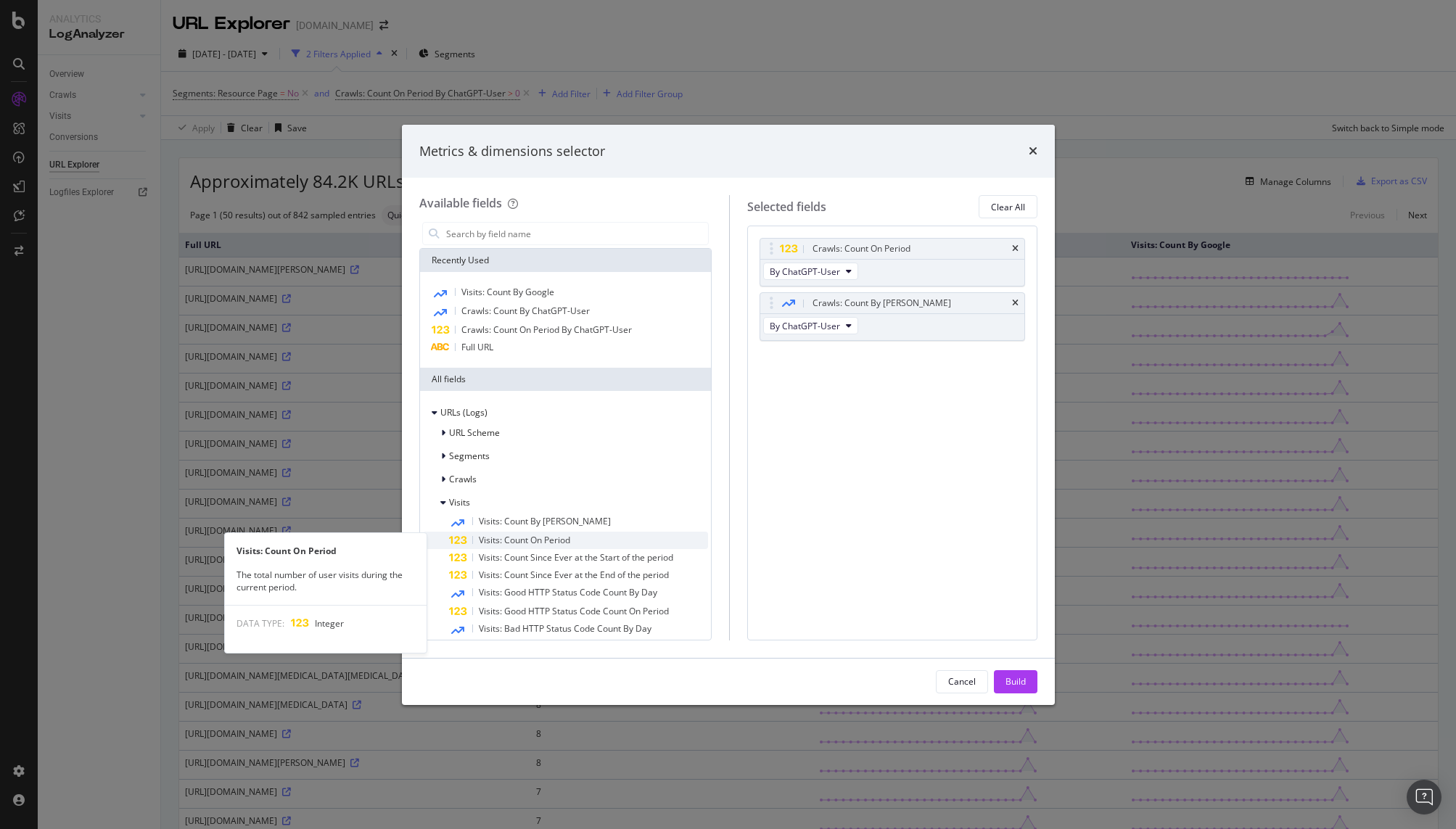
click at [607, 539] on div "Visits: Count On Period" at bounding box center [577, 540] width 259 height 17
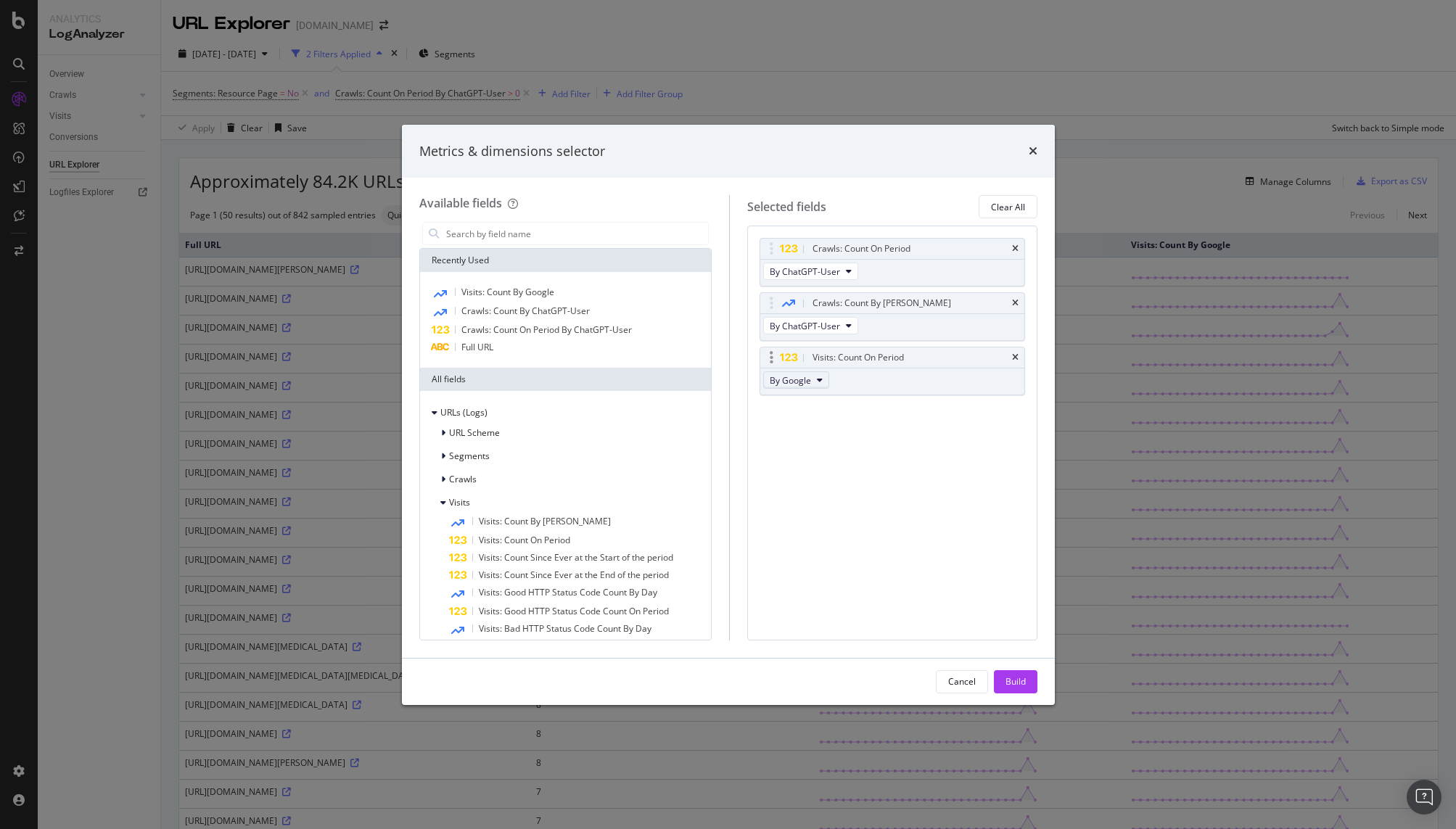
click at [812, 388] on button "By Google" at bounding box center [796, 380] width 66 height 17
click at [944, 478] on div "Crawls: Count On Period By ChatGPT-User Crawls: Count By Day By ChatGPT-User Vi…" at bounding box center [892, 432] width 290 height 414
click at [1027, 678] on button "Build" at bounding box center [1015, 681] width 44 height 23
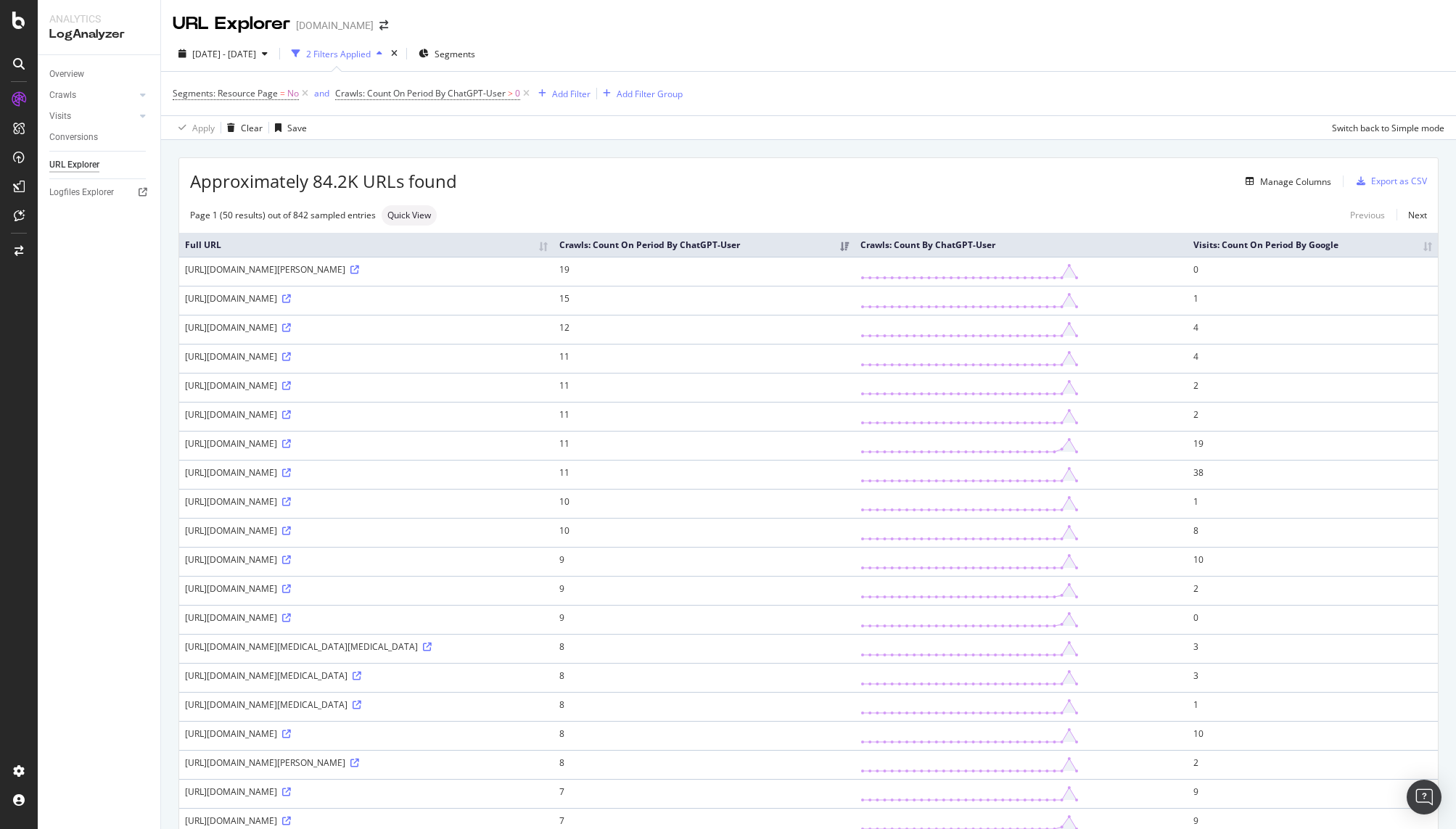
click at [104, 694] on div "Overview Crawls Daily Distribution Segments Distribution HTTP Codes Resources V…" at bounding box center [99, 442] width 122 height 774
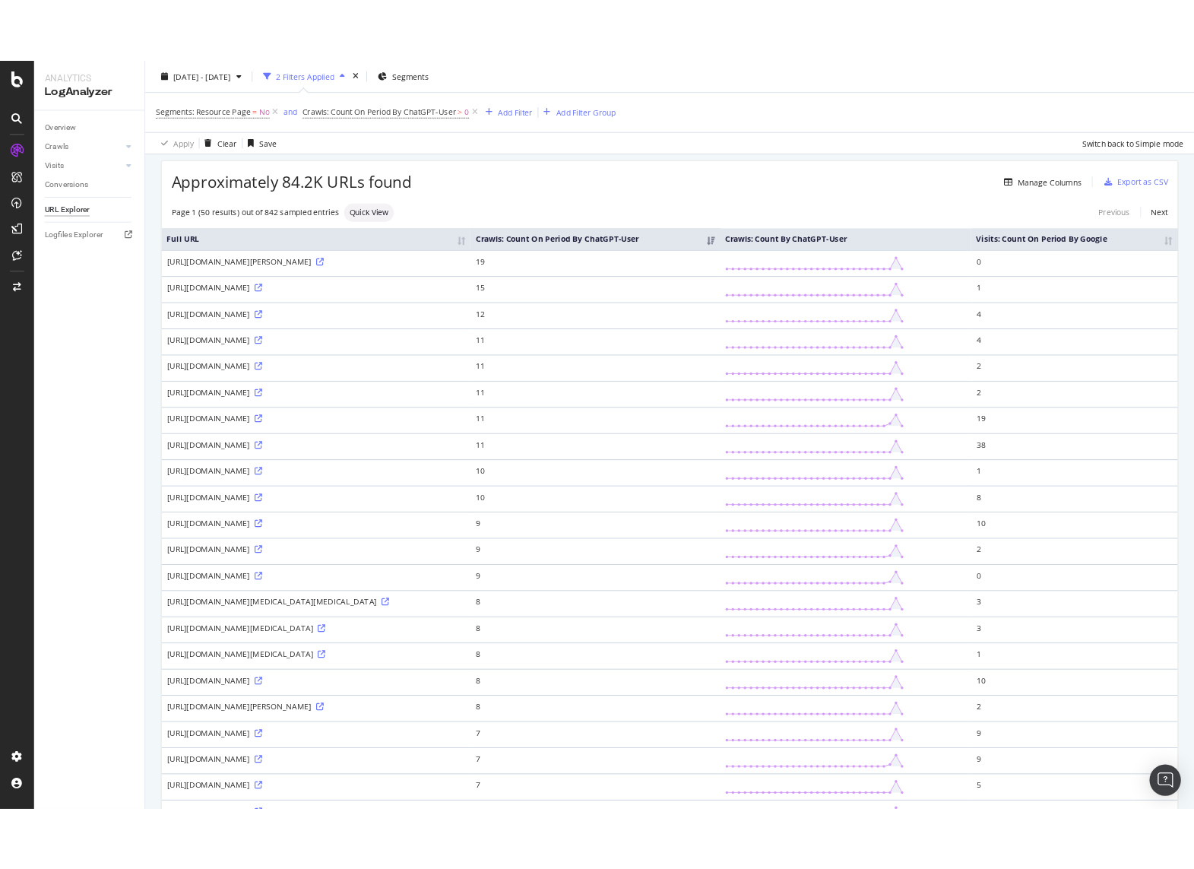
scroll to position [76, 0]
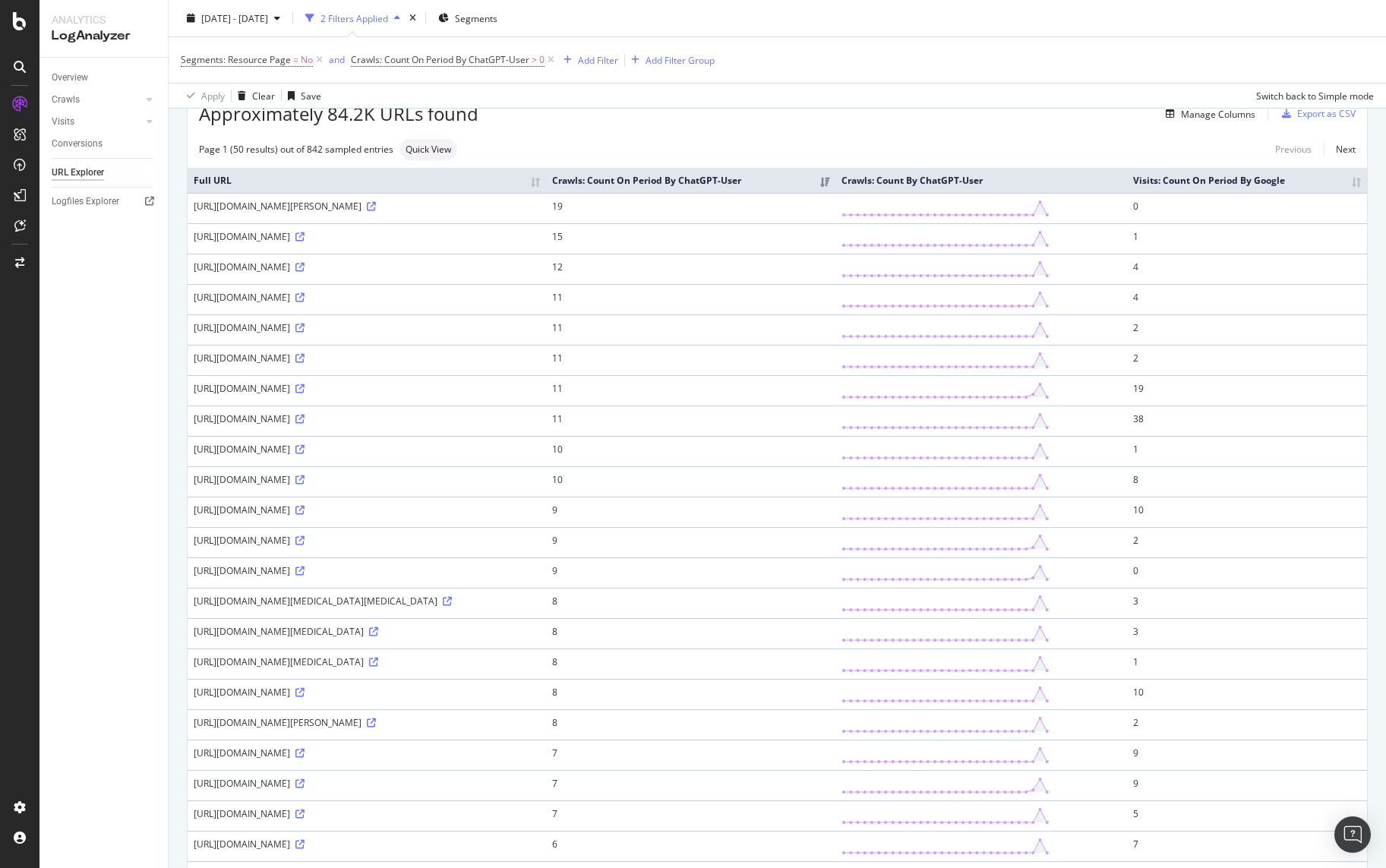
click at [82, 667] on div "Overview Crawls Daily Distribution Segments Distribution HTTP Codes Resources V…" at bounding box center [104, 462] width 128 height 810
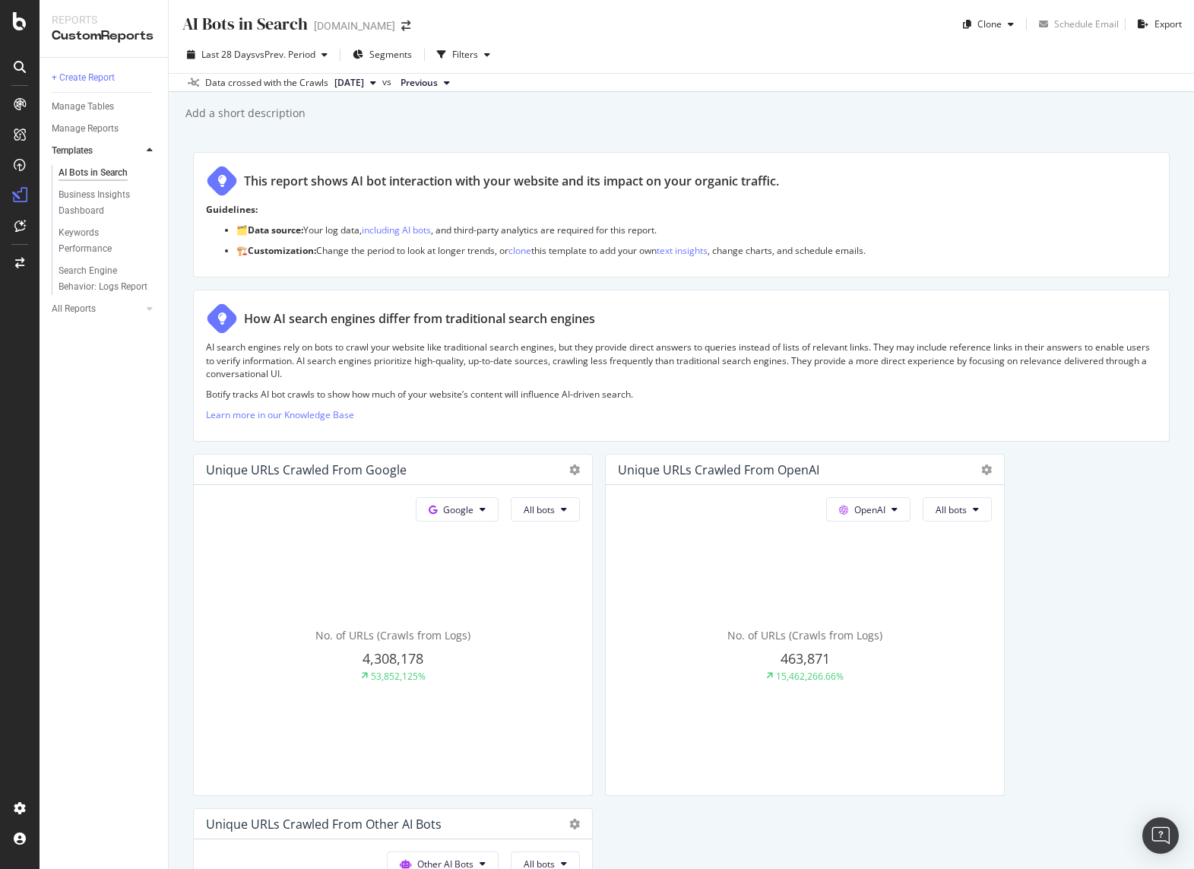
drag, startPoint x: 776, startPoint y: 103, endPoint x: 762, endPoint y: 103, distance: 14.4
click at [776, 103] on div "Add a short description Add a short description" at bounding box center [689, 113] width 1010 height 23
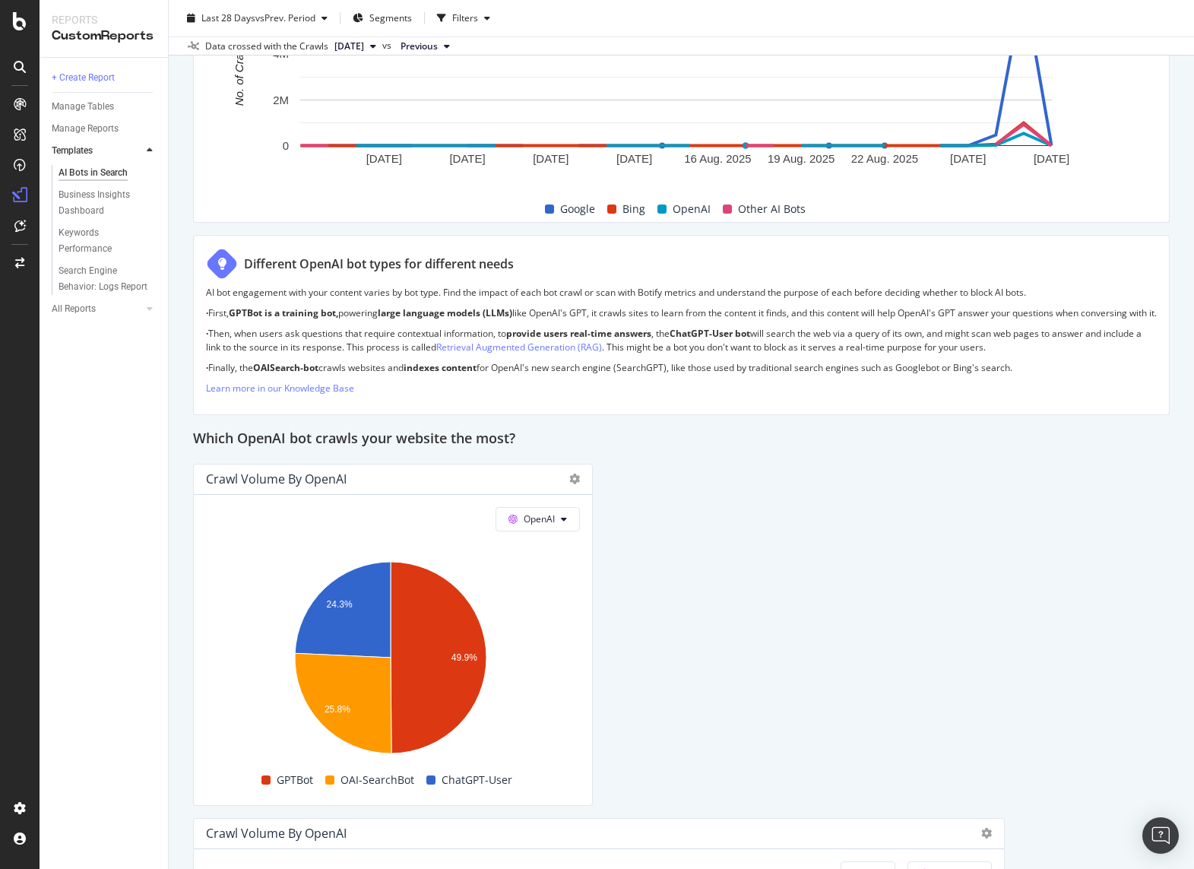
scroll to position [1292, 0]
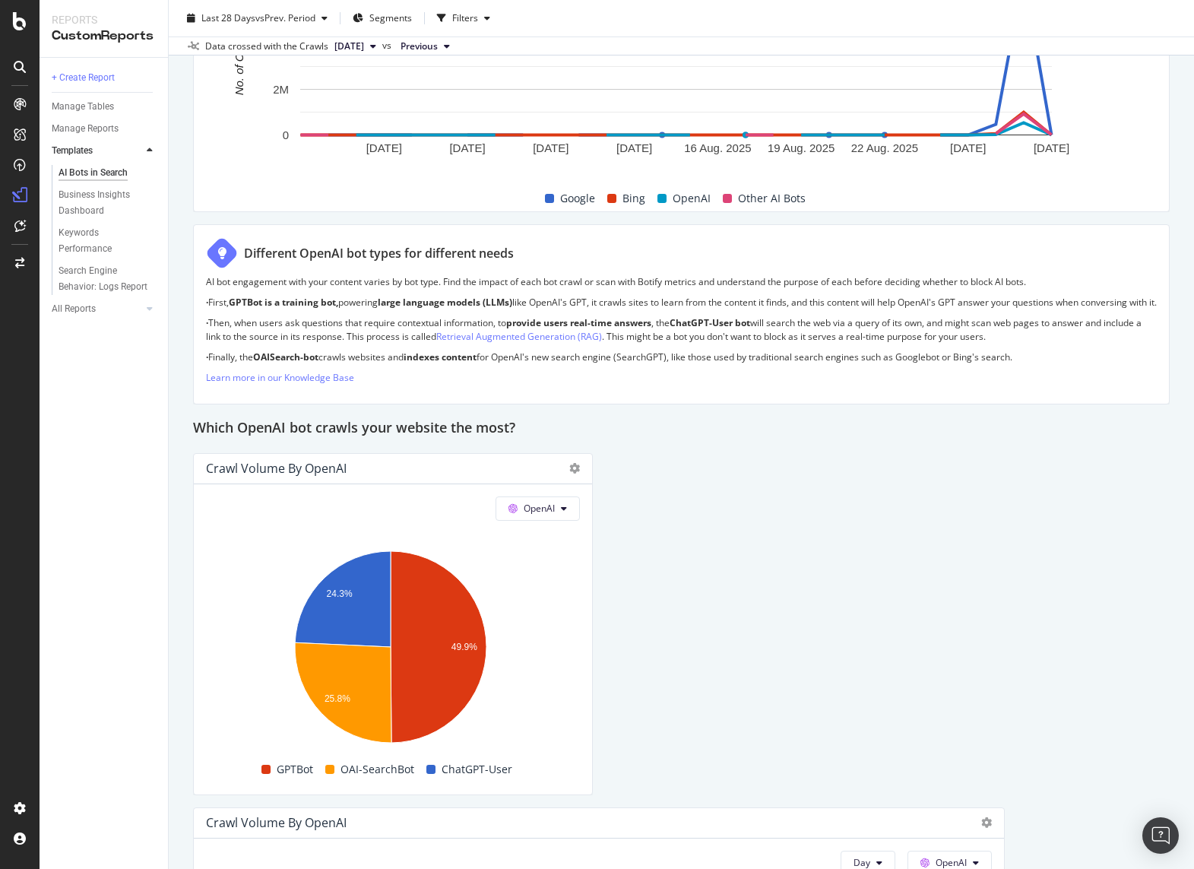
drag, startPoint x: 805, startPoint y: 559, endPoint x: 797, endPoint y: 559, distance: 8.4
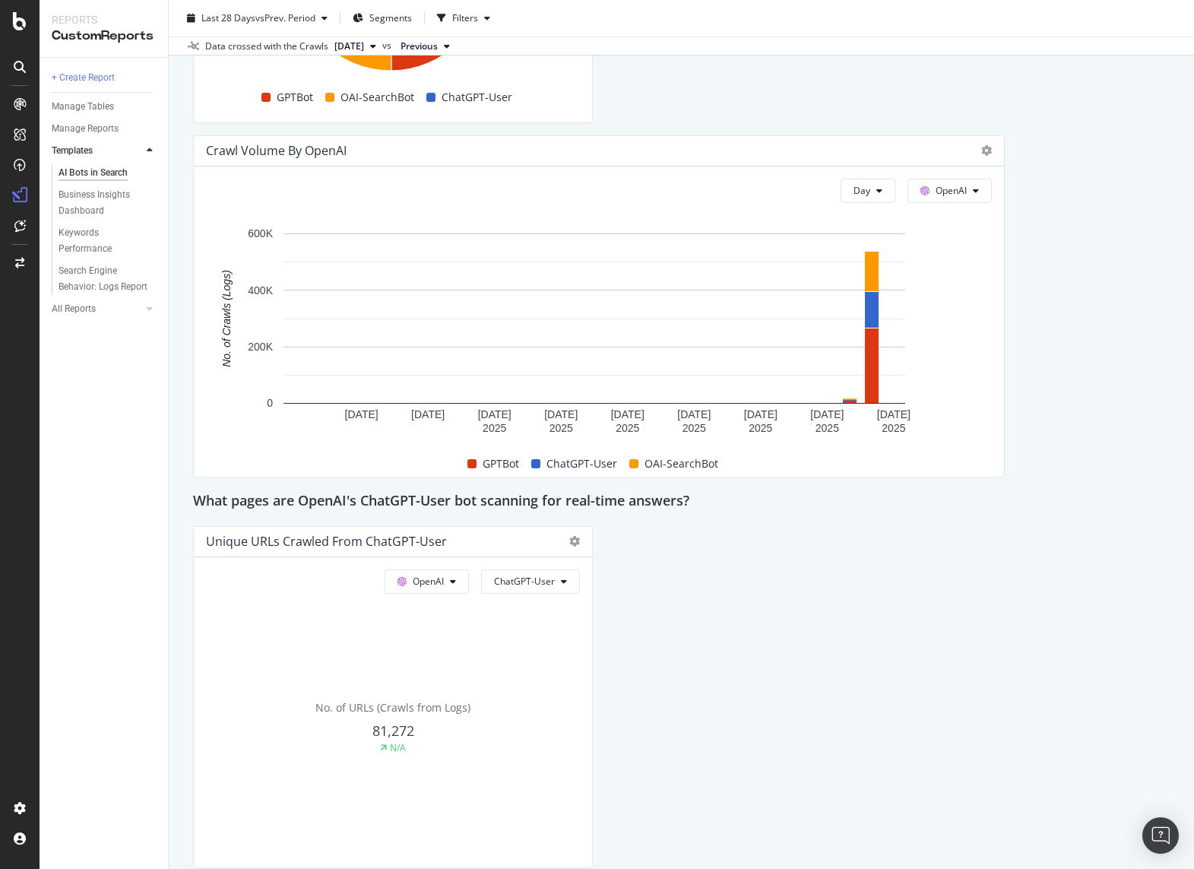
scroll to position [1976, 0]
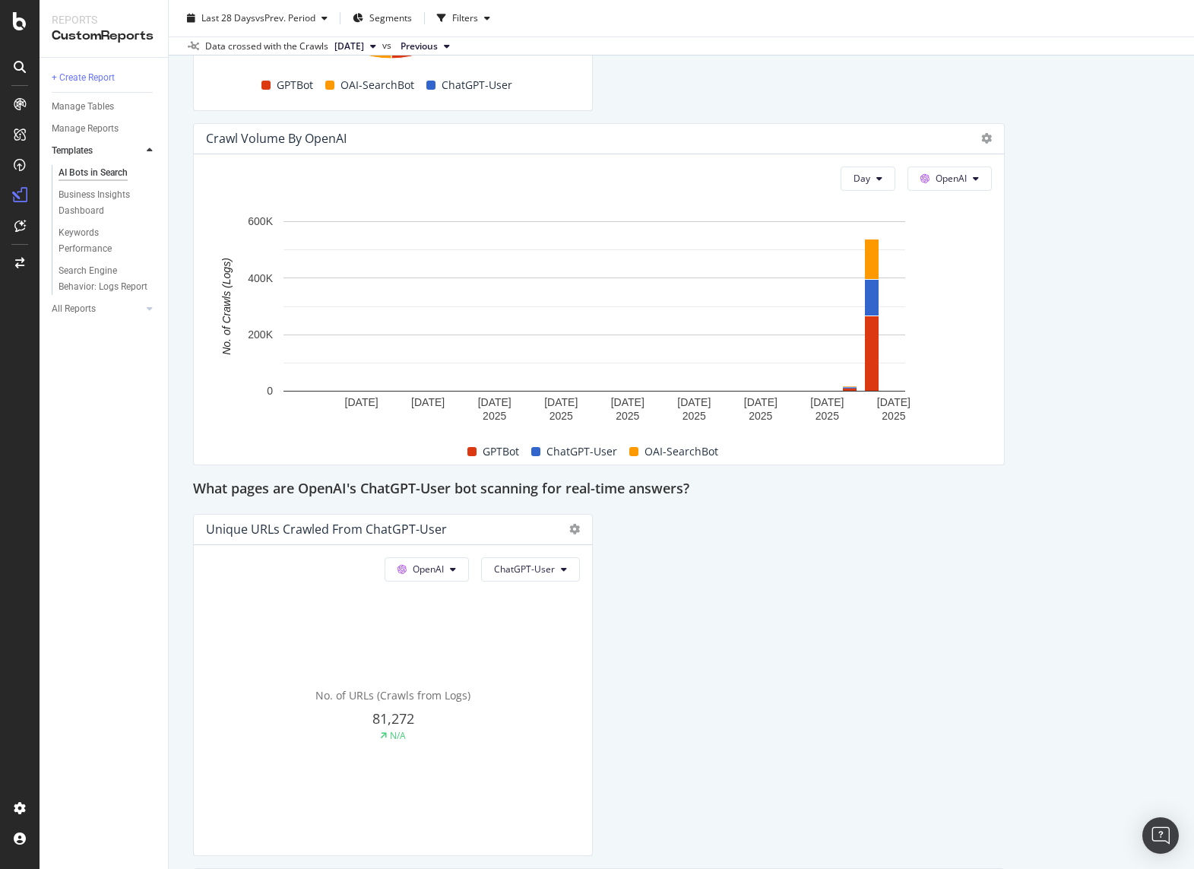
click at [640, 629] on div "This report shows AI bot interaction with your website and its impact on your o…" at bounding box center [681, 546] width 977 height 4741
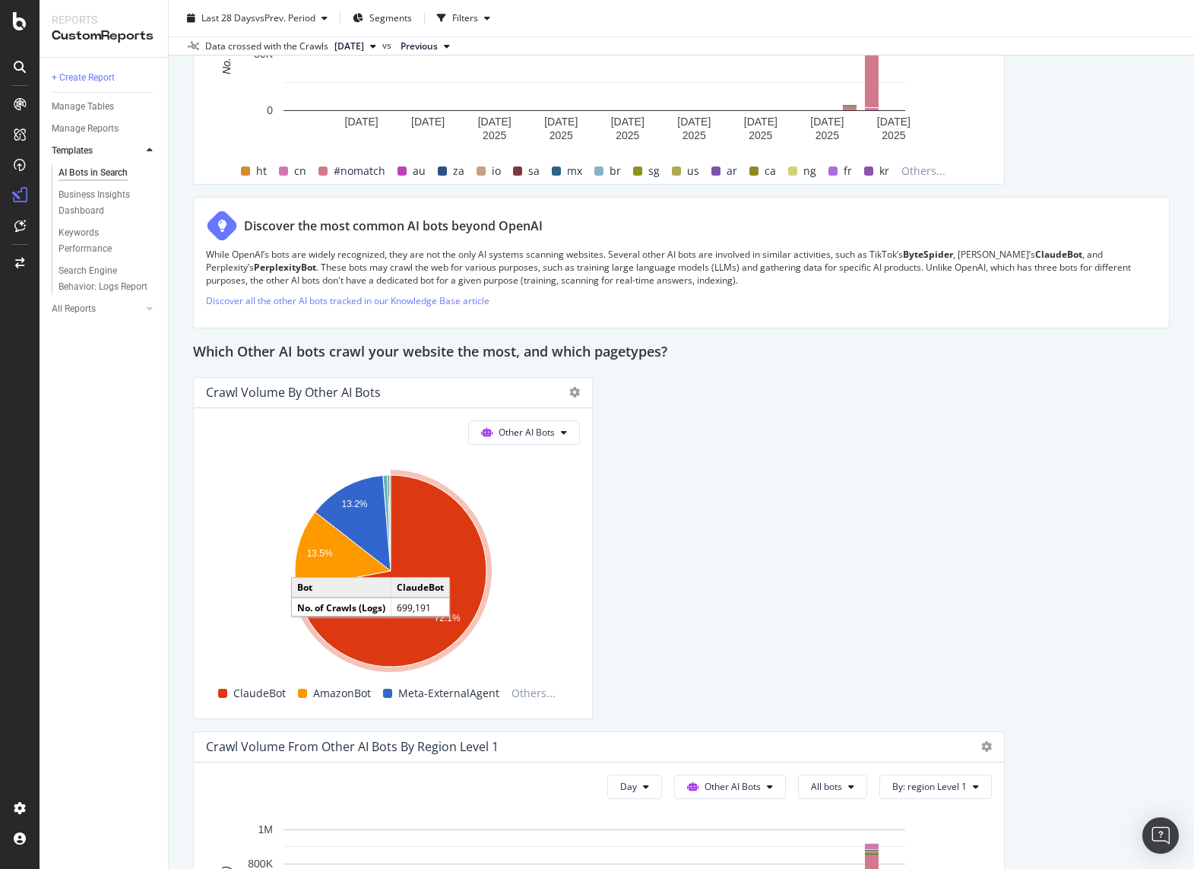
scroll to position [3040, 0]
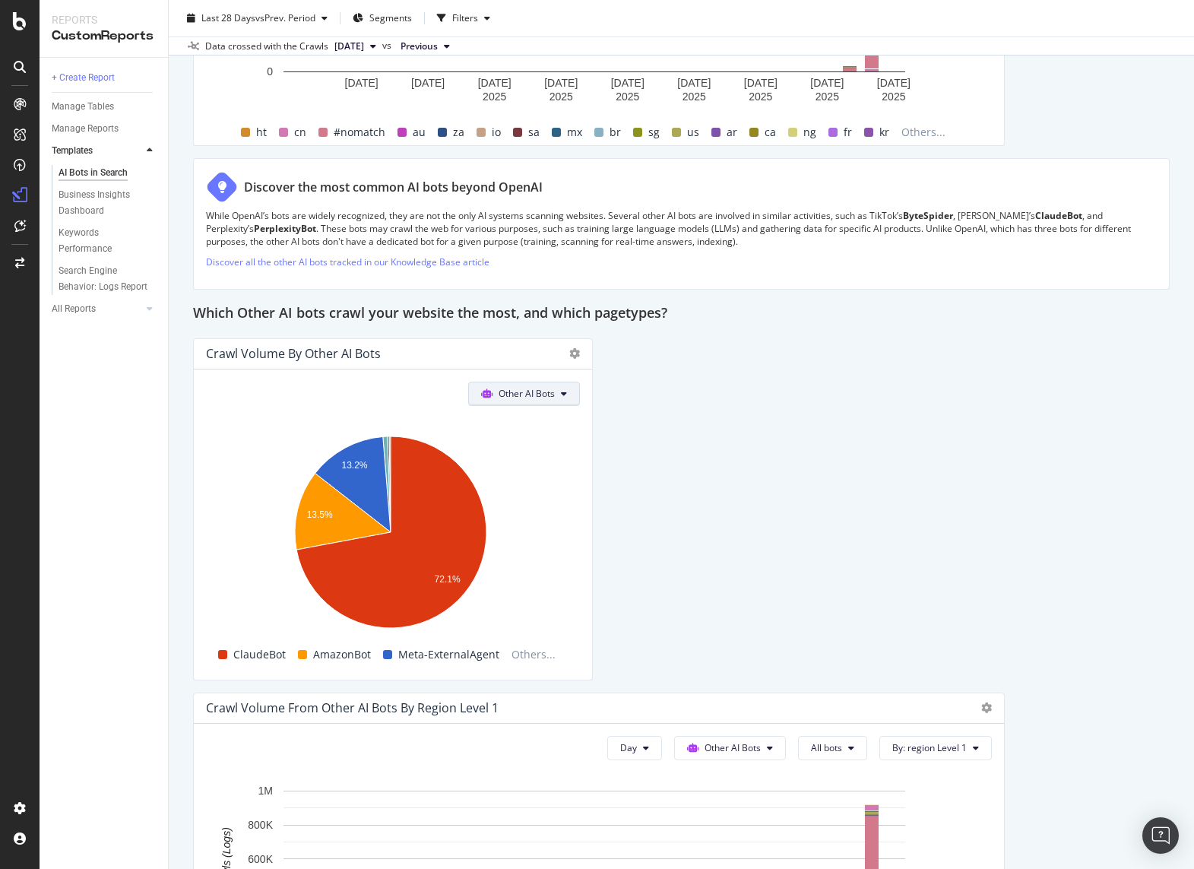
click at [531, 439] on span "Google" at bounding box center [530, 437] width 59 height 14
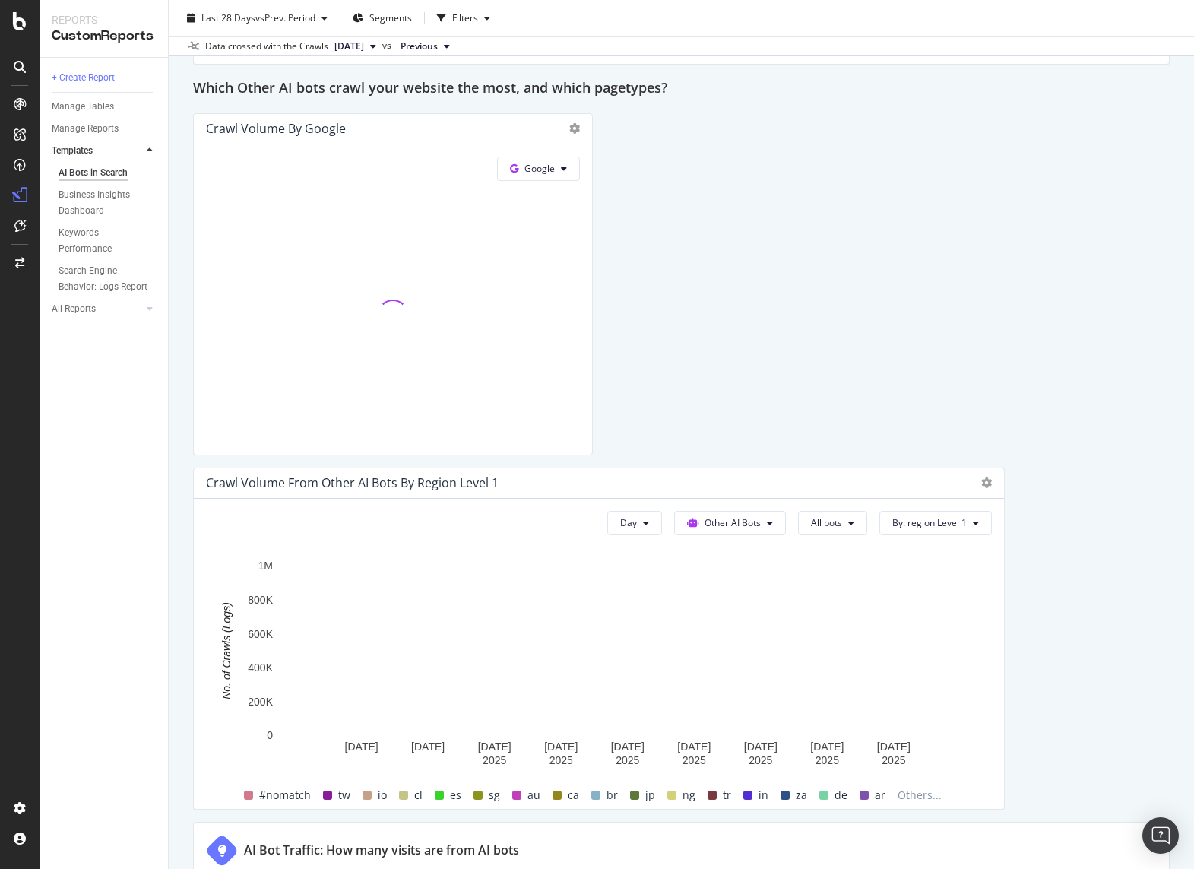
scroll to position [3268, 0]
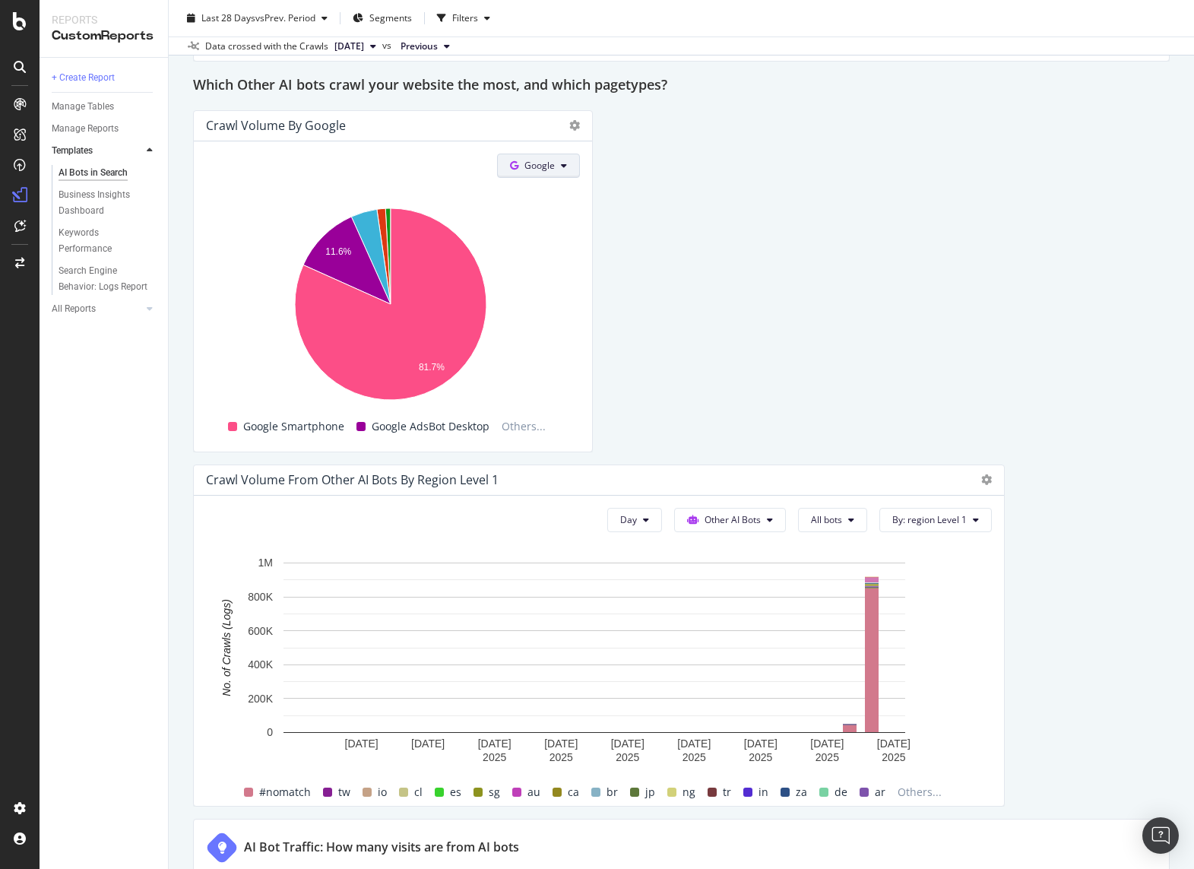
click at [546, 266] on span "OpenAI" at bounding box center [558, 265] width 56 height 14
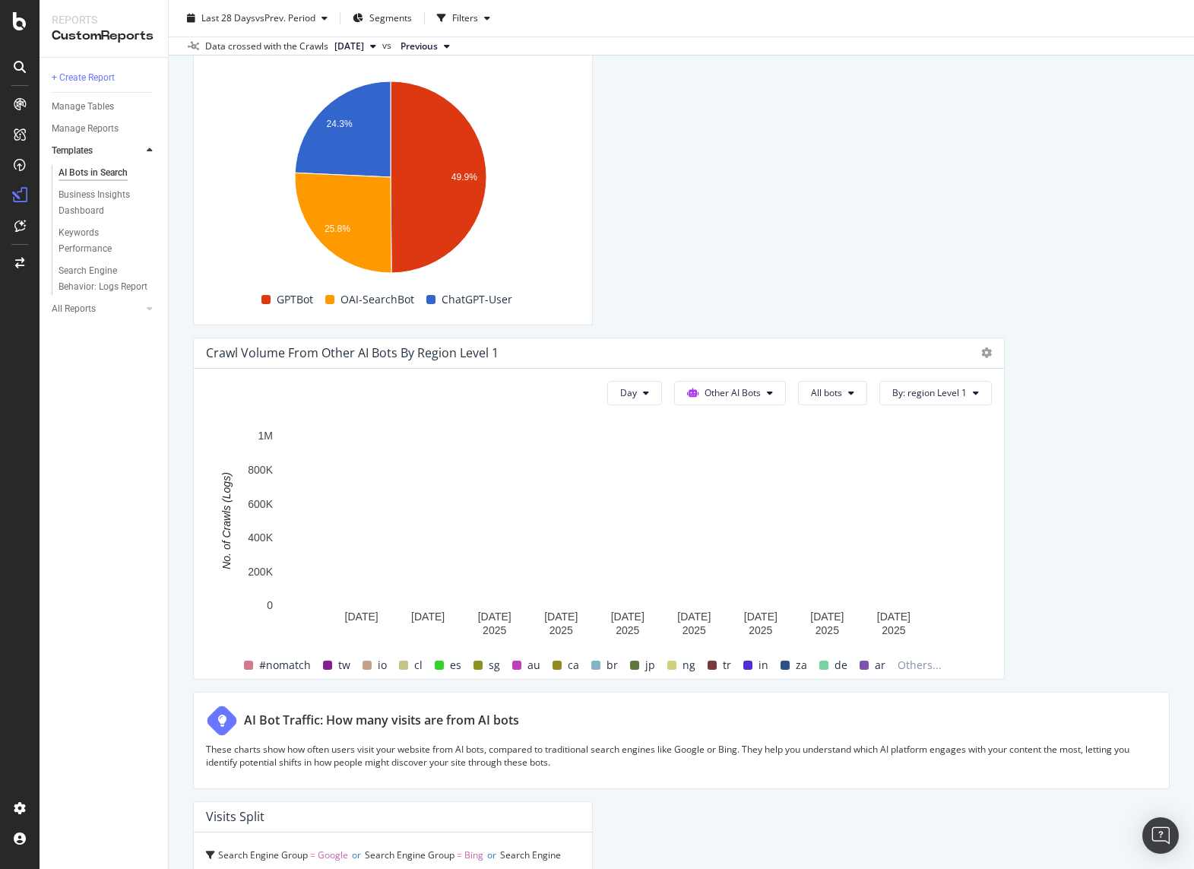
scroll to position [3420, 0]
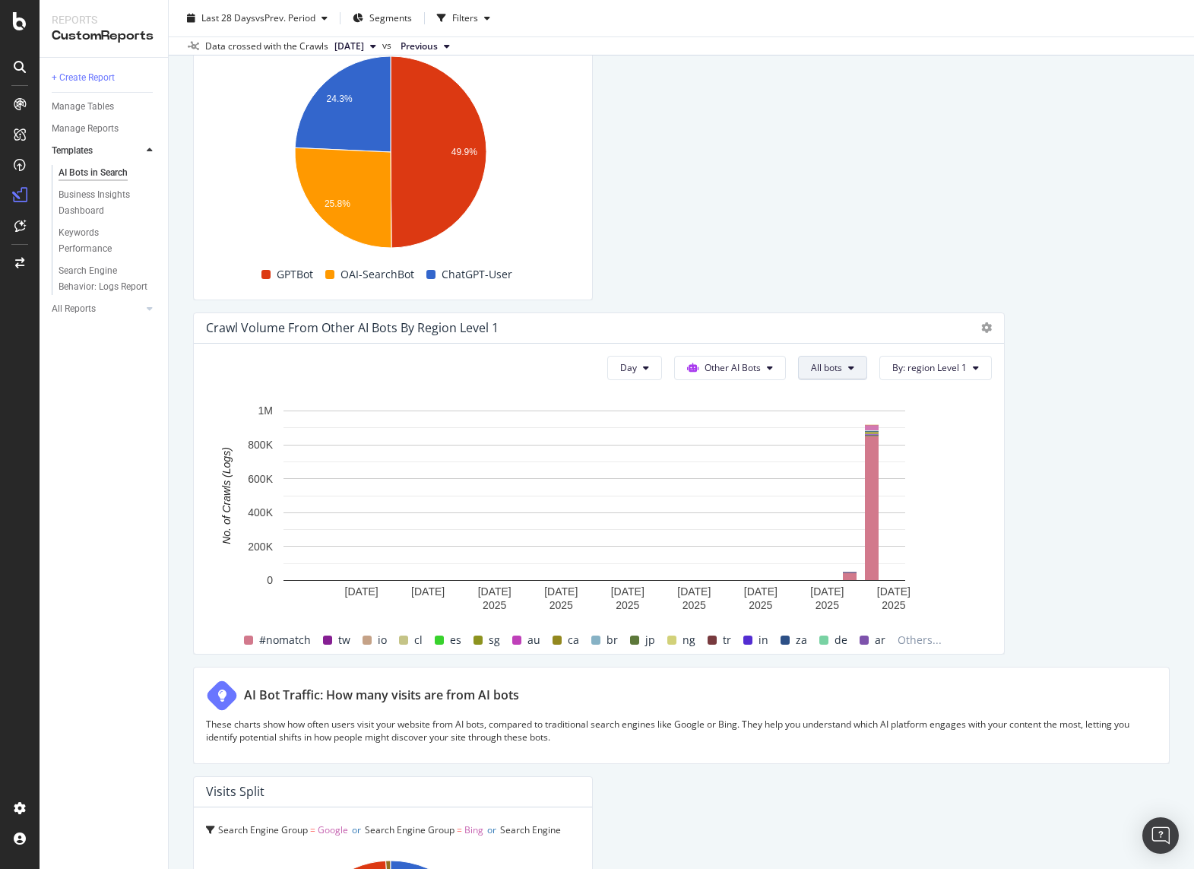
click at [749, 461] on span "OpenAI" at bounding box center [731, 468] width 59 height 14
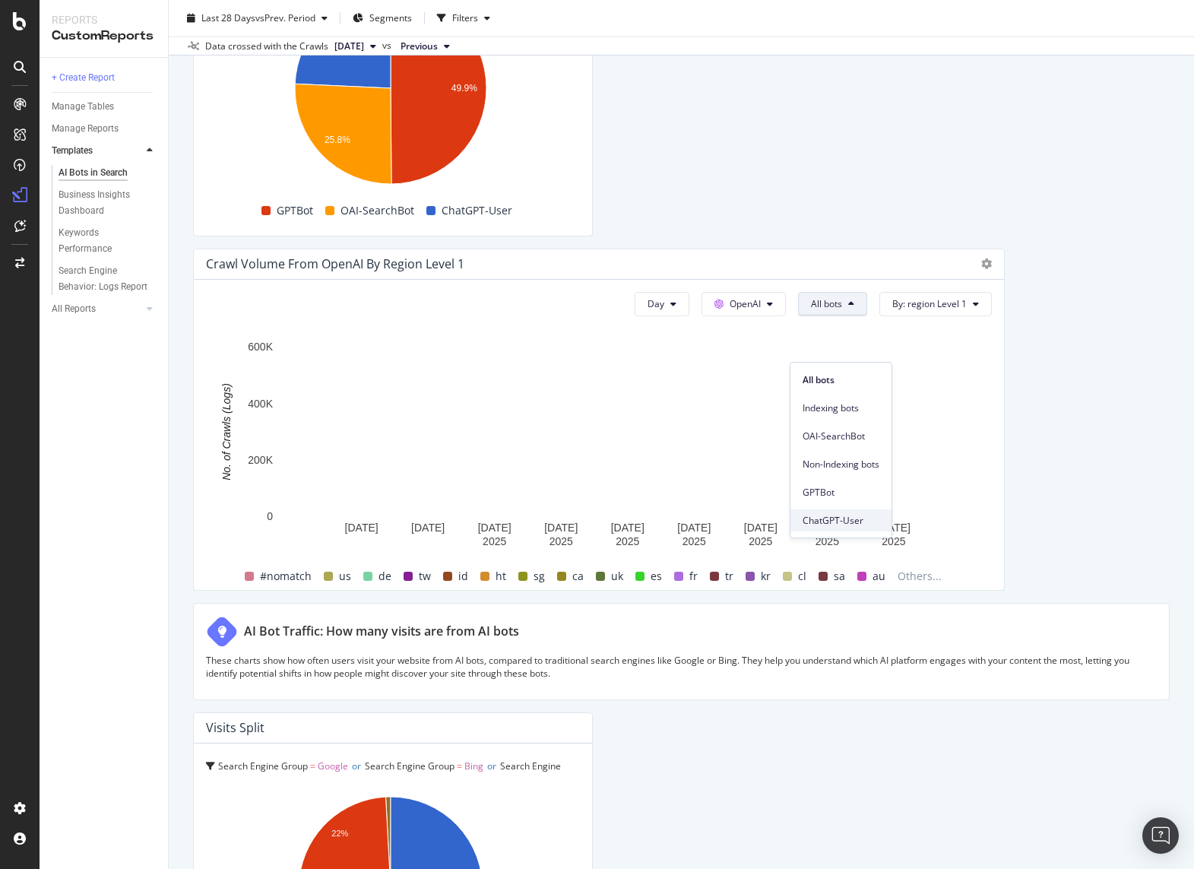
scroll to position [3496, 0]
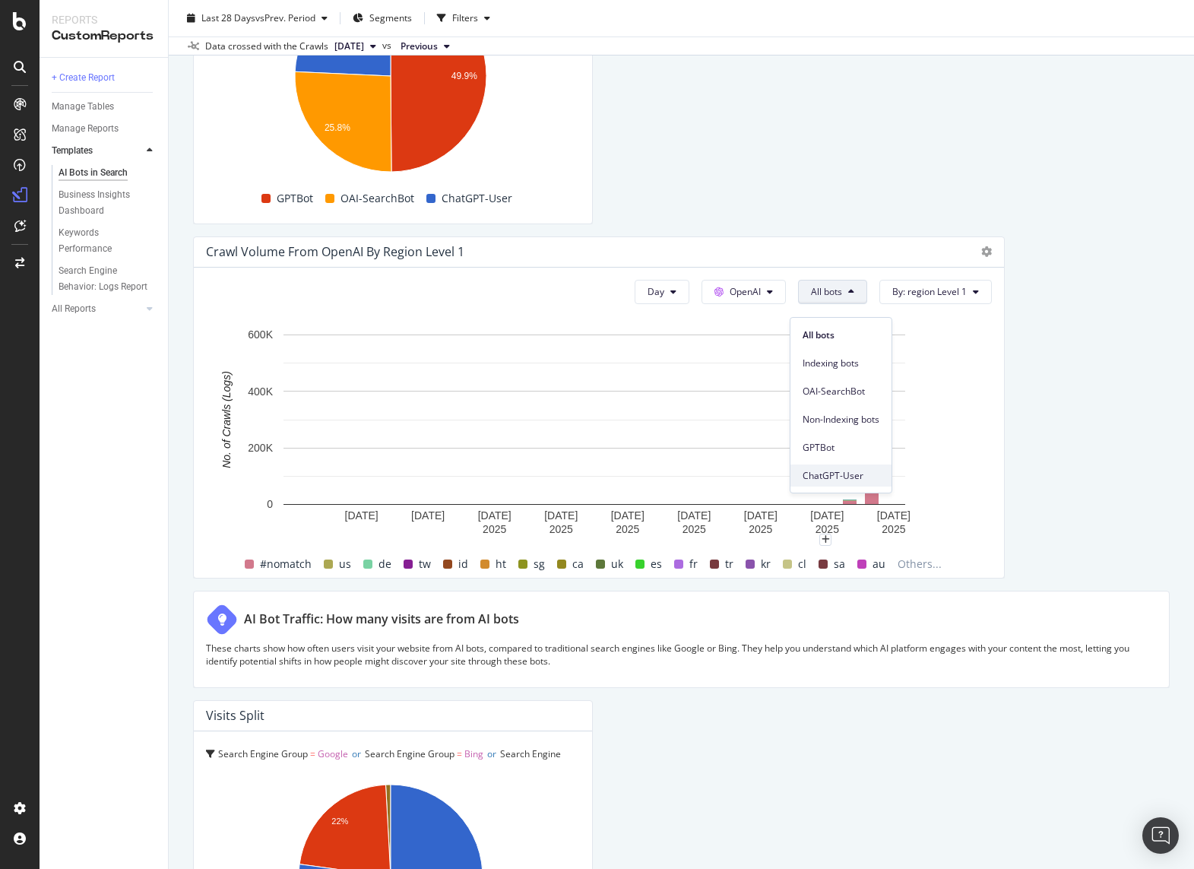
click at [835, 476] on span "ChatGPT-User" at bounding box center [841, 476] width 77 height 14
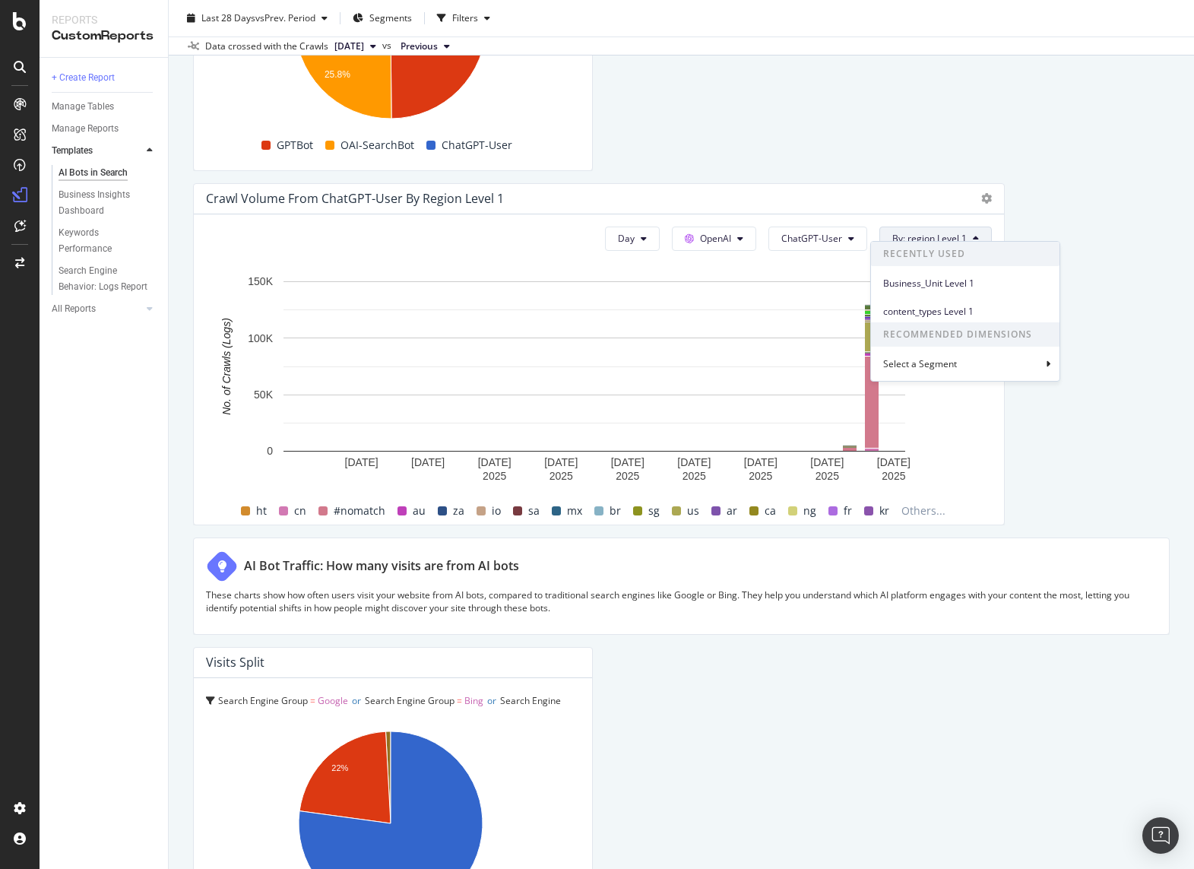
scroll to position [3572, 0]
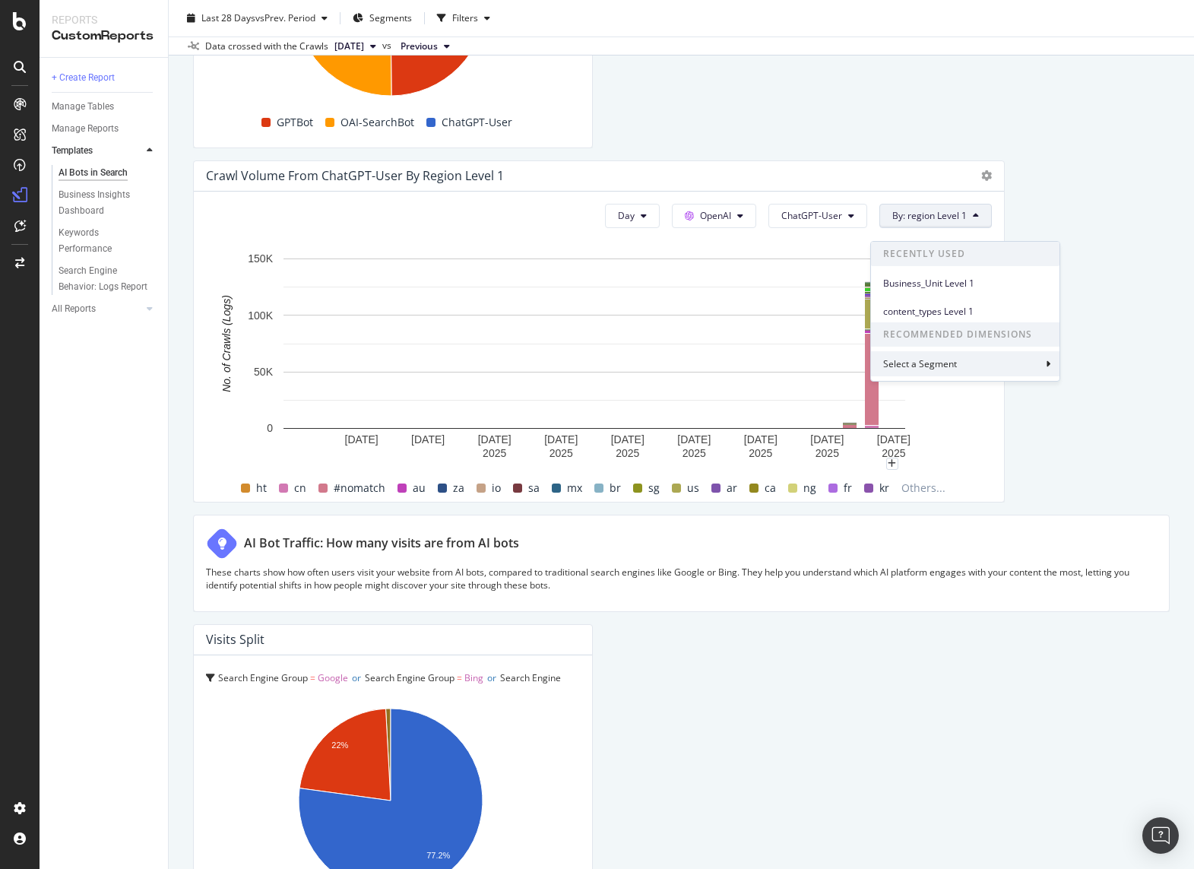
click at [977, 364] on div "Select a Segment" at bounding box center [965, 363] width 189 height 25
click at [923, 314] on span "Segments" at bounding box center [922, 312] width 43 height 13
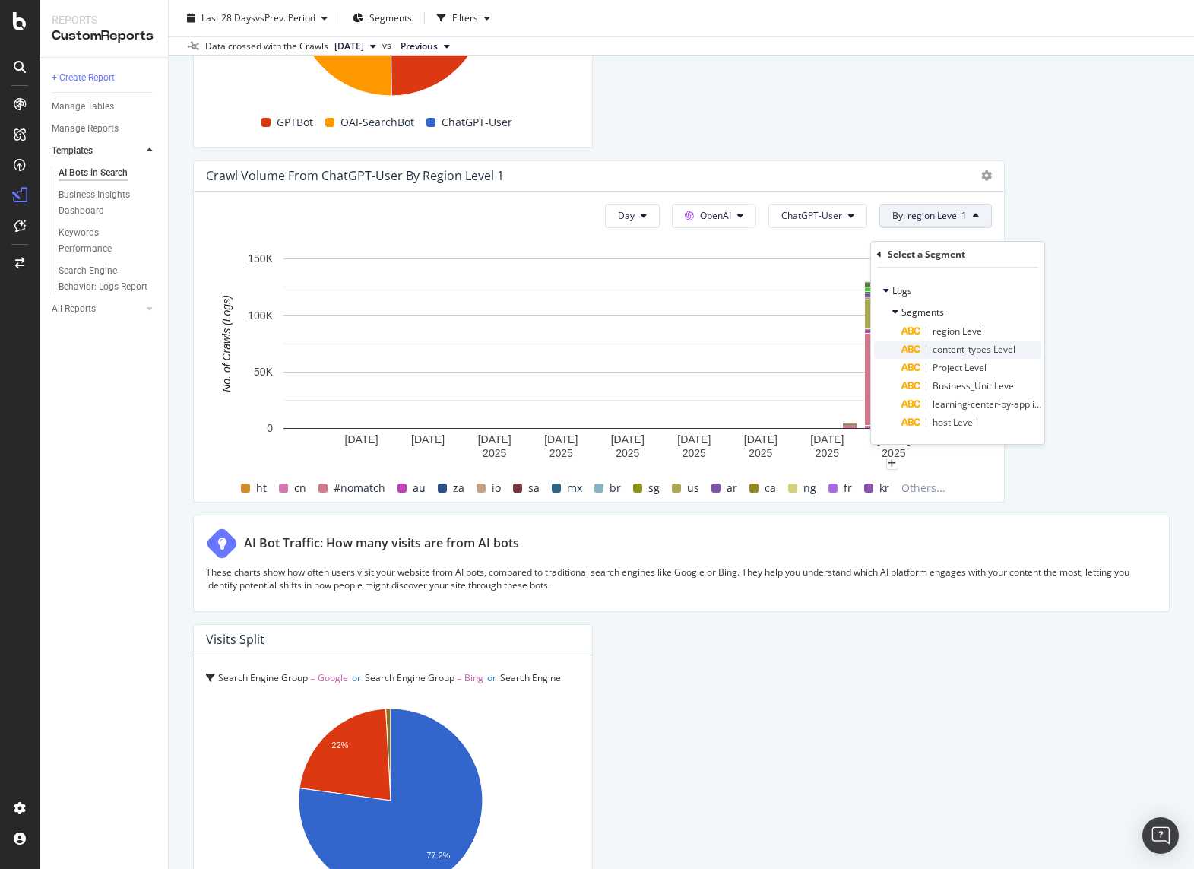
click at [991, 347] on span "content_types Level" at bounding box center [974, 349] width 83 height 13
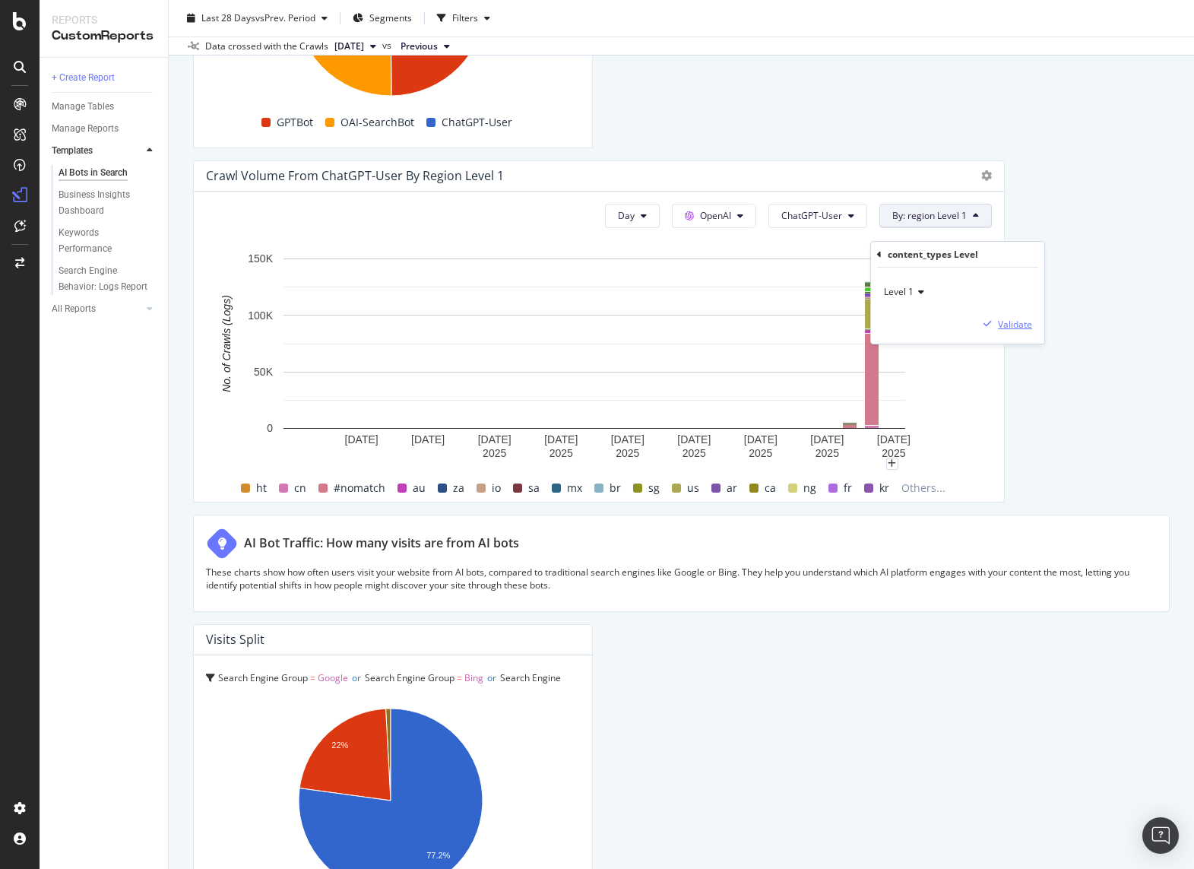
click at [1009, 327] on div "Validate" at bounding box center [1015, 324] width 34 height 13
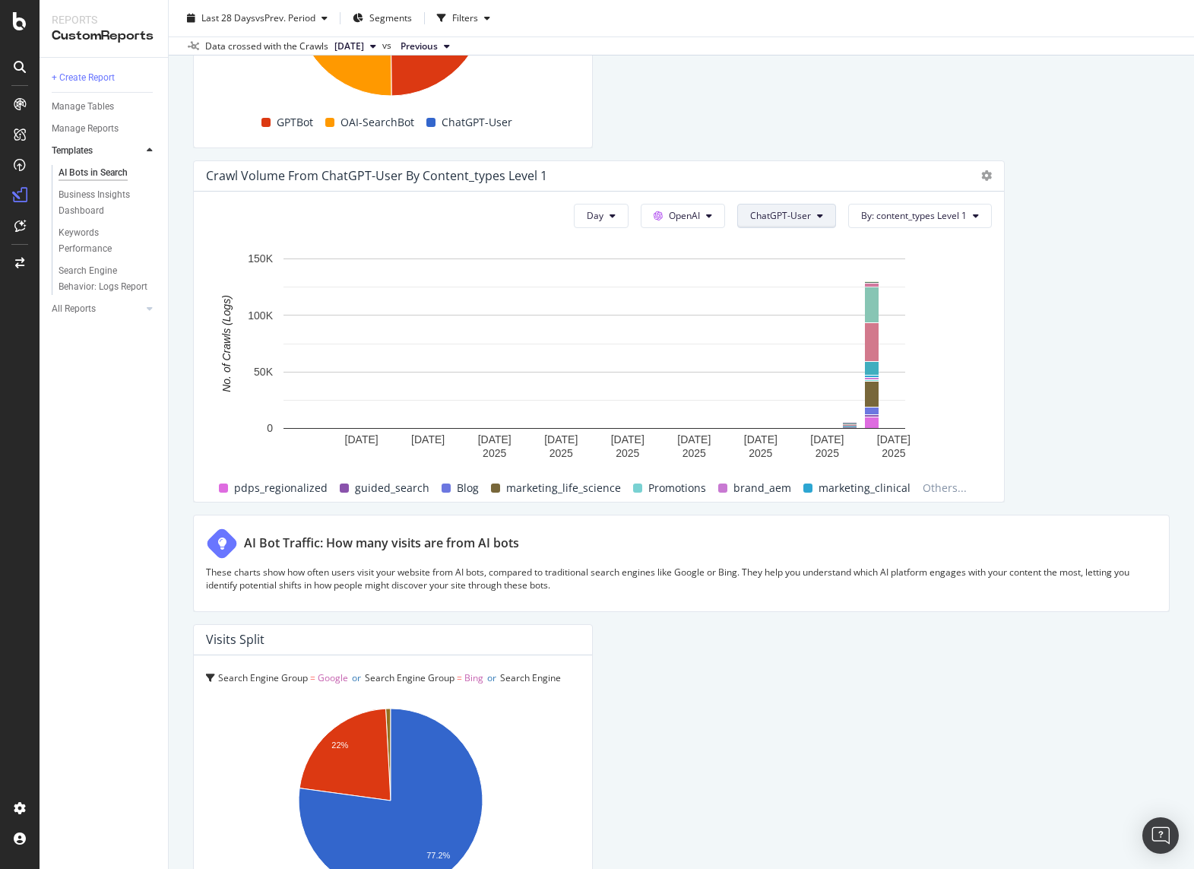
click at [689, 337] on span "Other AI Bots" at bounding box center [698, 344] width 56 height 14
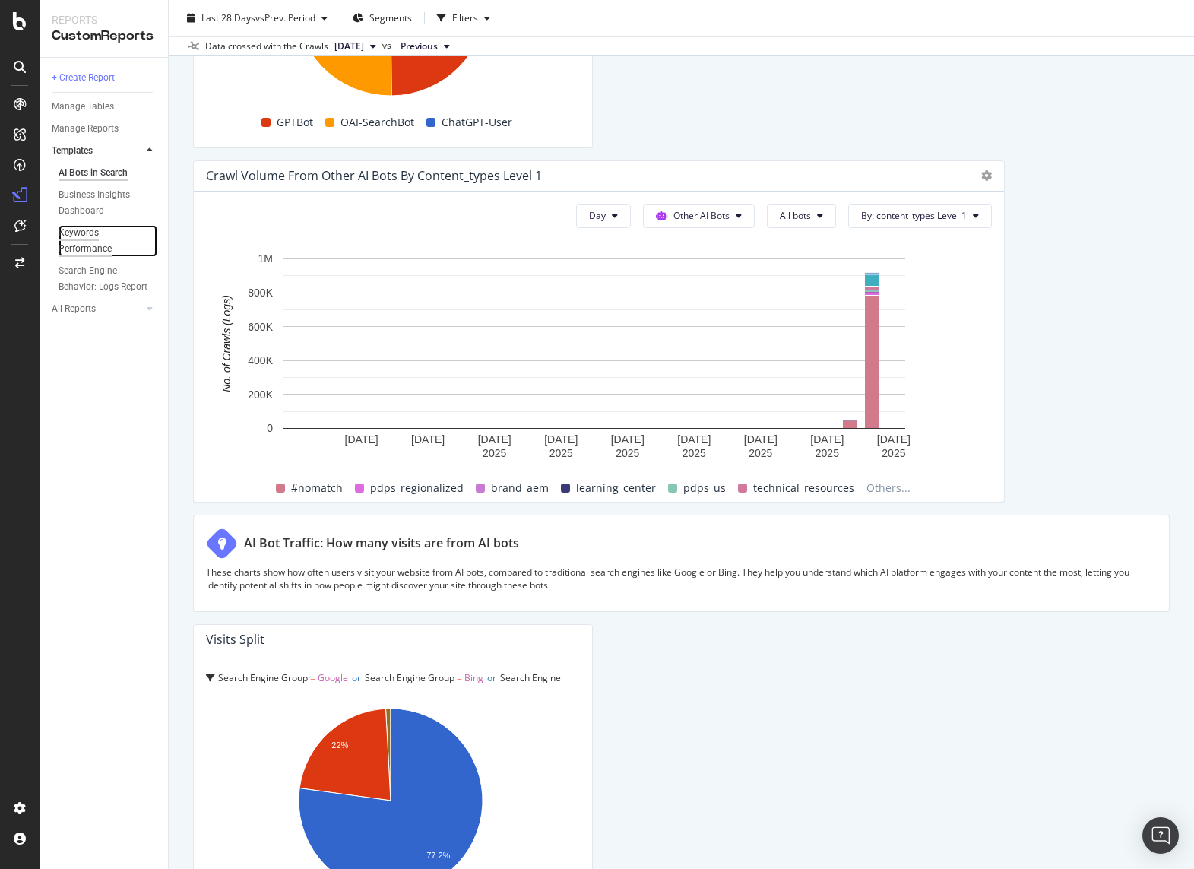
click at [104, 248] on div "Keywords Performance" at bounding box center [101, 241] width 85 height 32
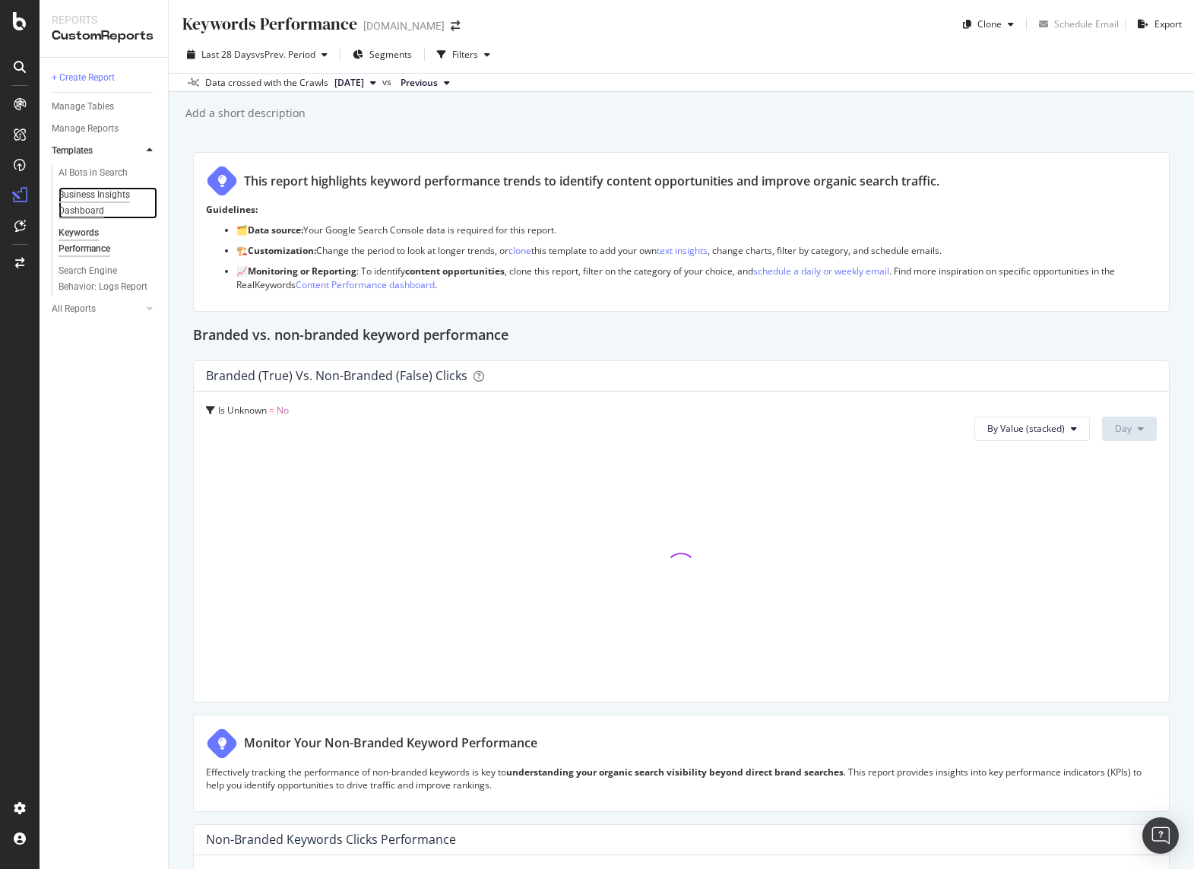
click at [102, 209] on div "Business Insights Dashboard" at bounding box center [102, 203] width 87 height 32
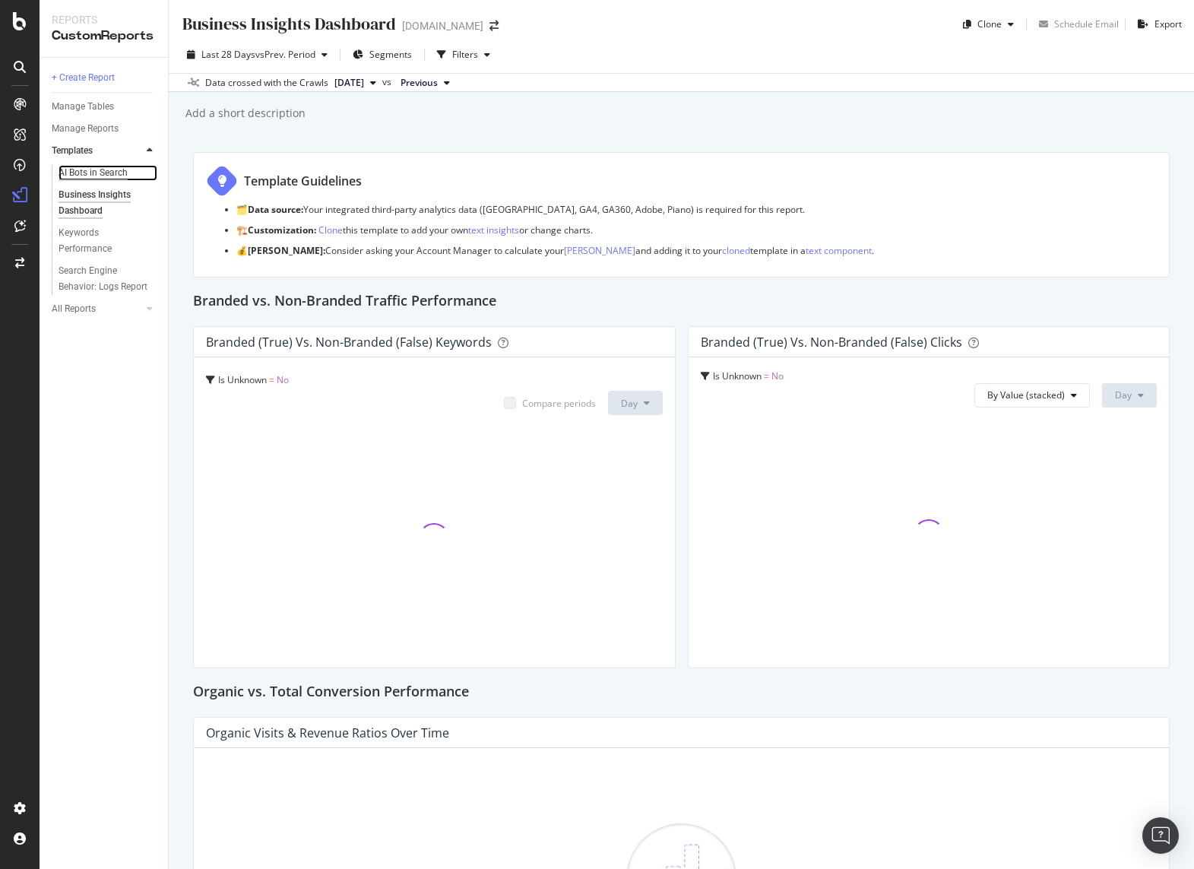
click at [89, 176] on div "AI Bots in Search" at bounding box center [93, 173] width 69 height 16
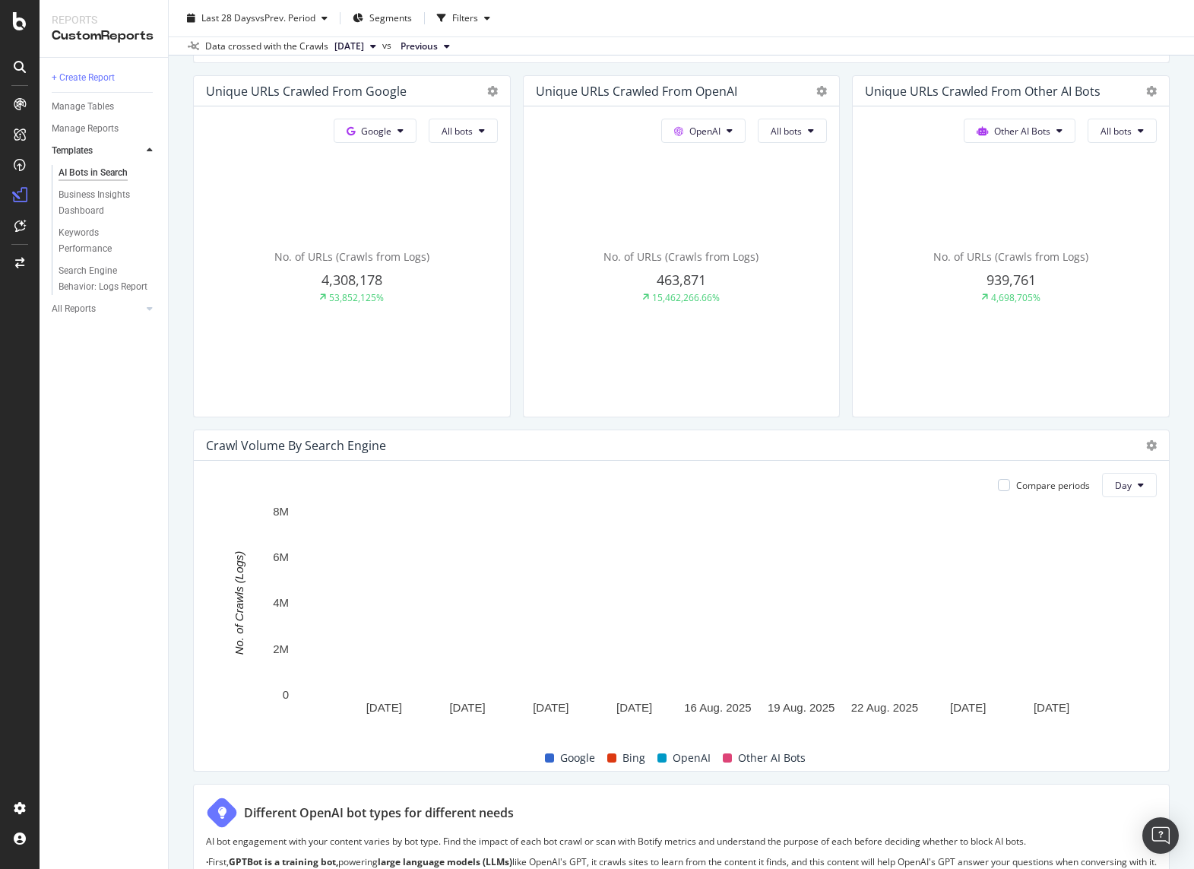
scroll to position [380, 0]
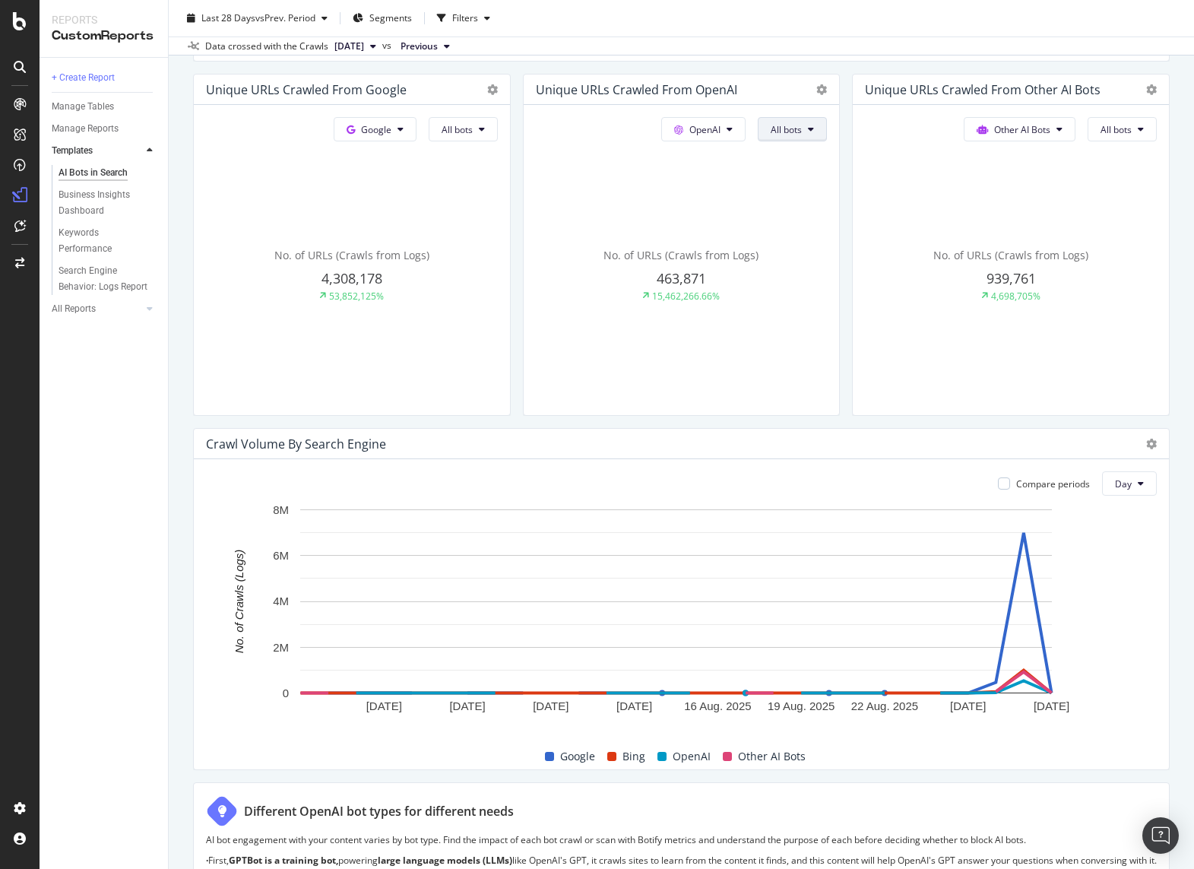
click at [498, 131] on button "All bots" at bounding box center [463, 129] width 69 height 24
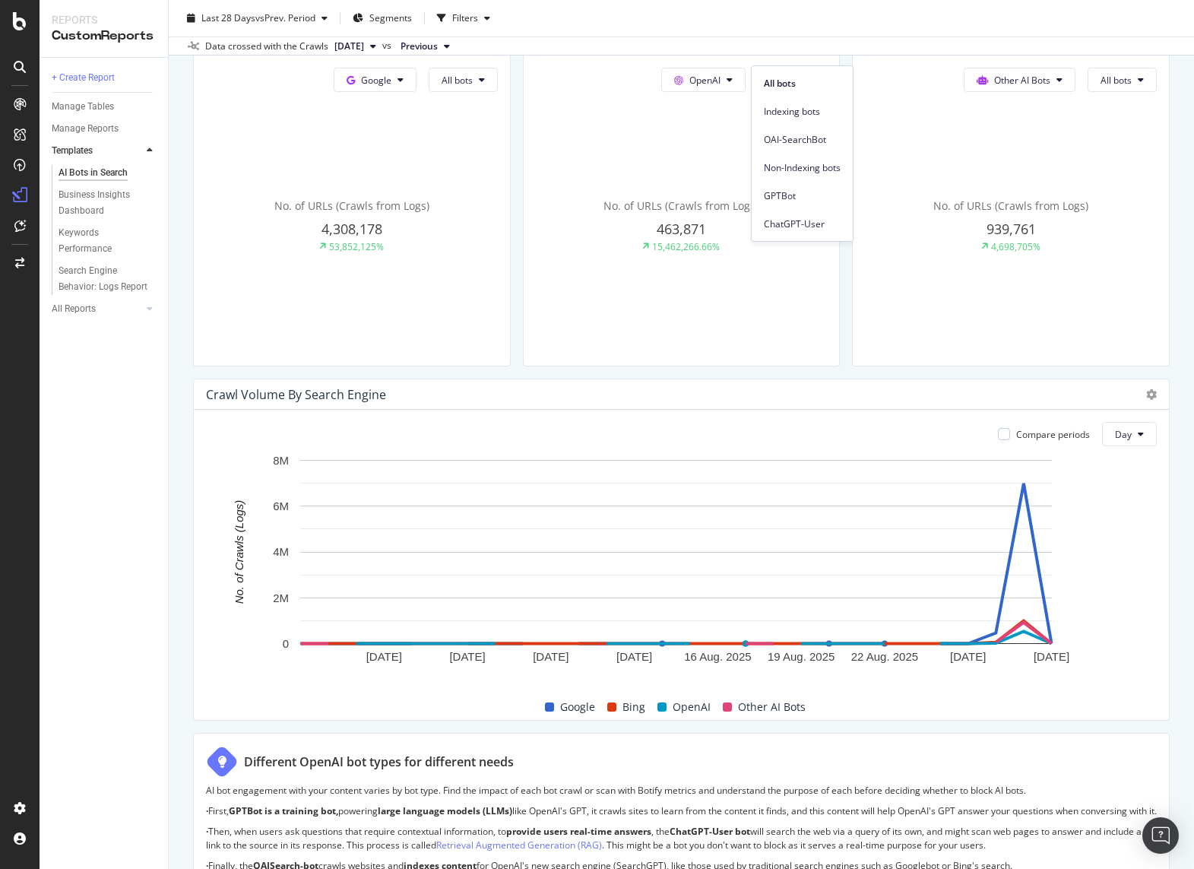
scroll to position [456, 0]
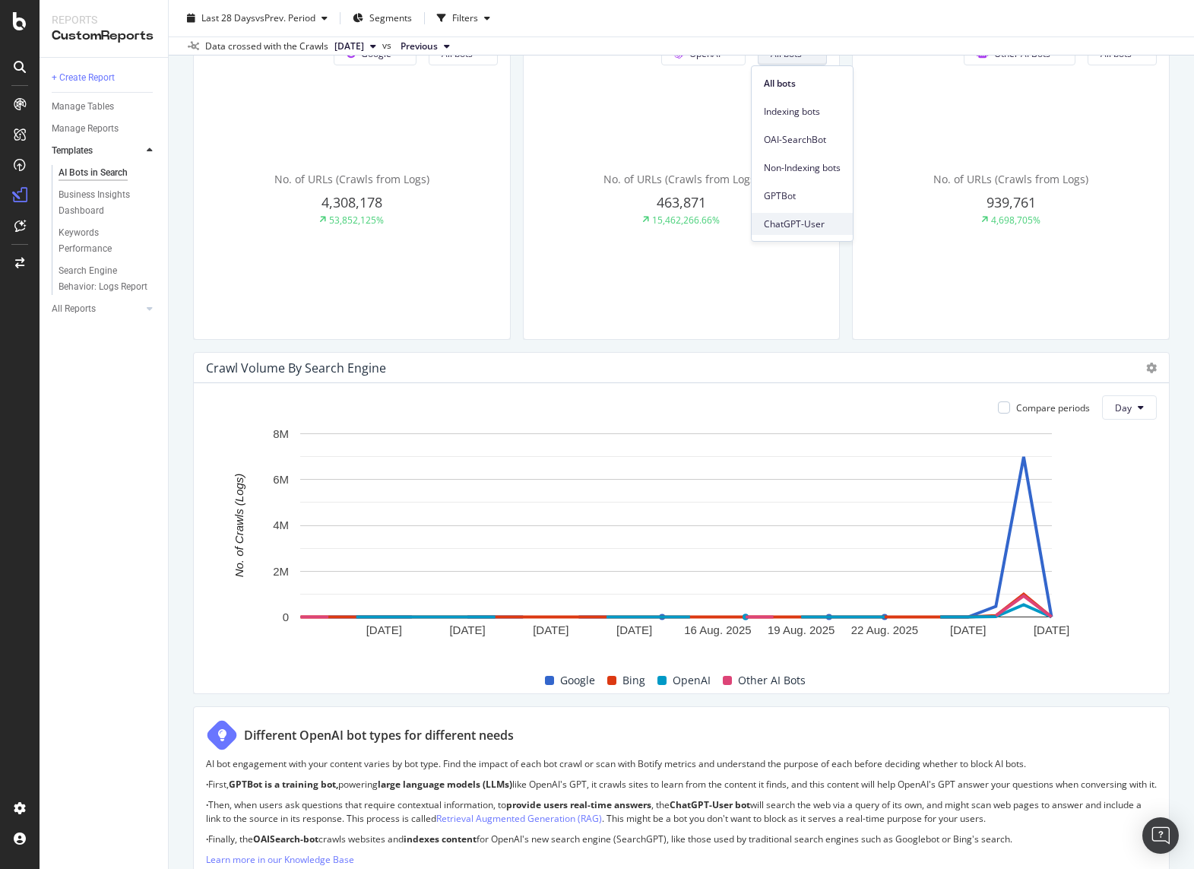
click at [812, 230] on span "ChatGPT-User" at bounding box center [802, 224] width 77 height 14
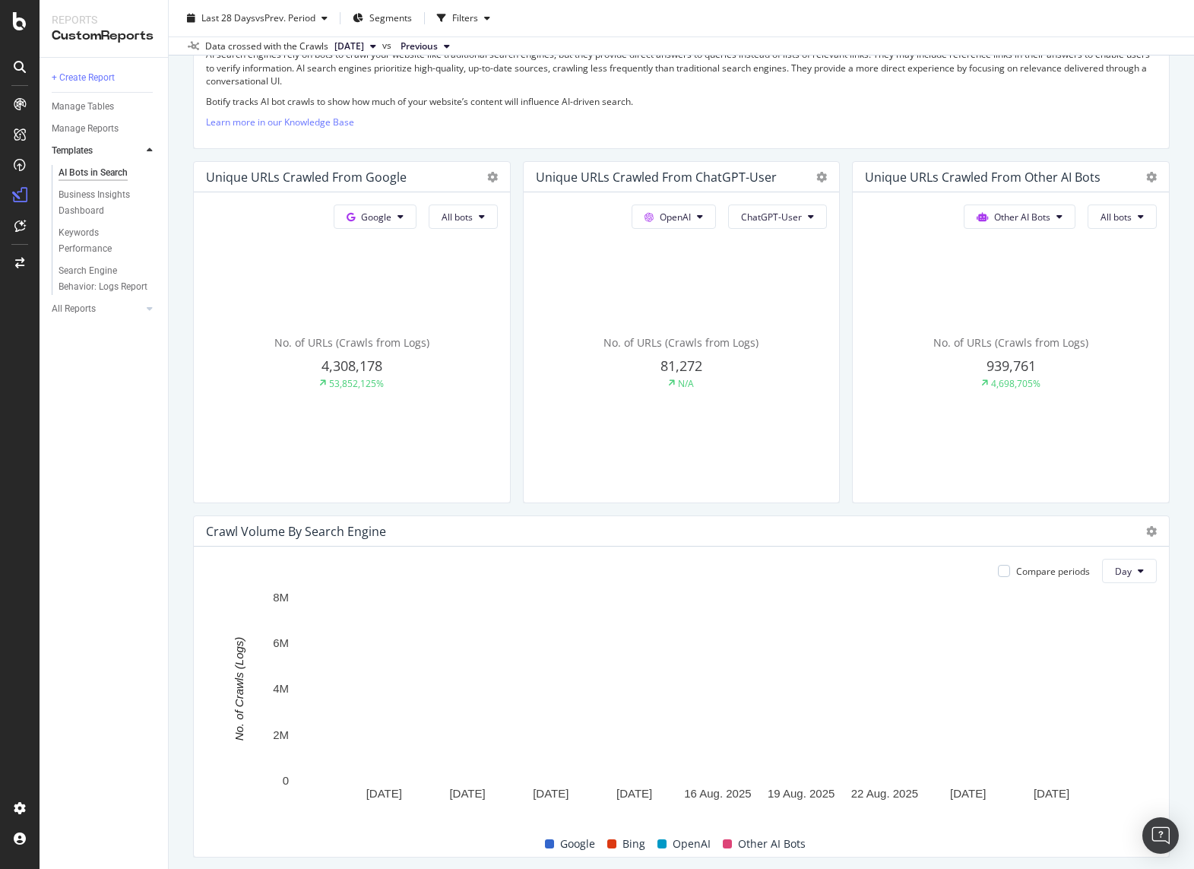
scroll to position [228, 0]
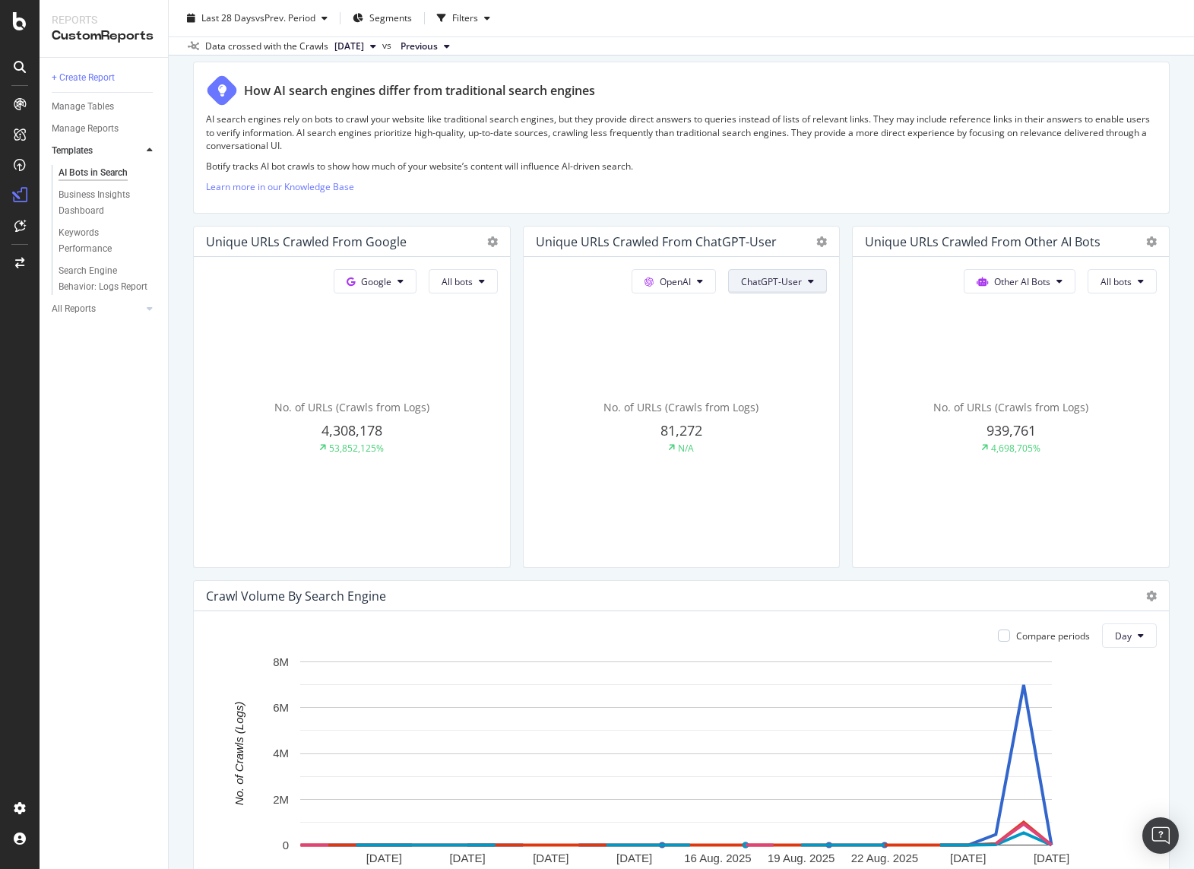
click at [498, 272] on button "ChatGPT-User" at bounding box center [463, 281] width 69 height 24
click at [752, 311] on span "All bots" at bounding box center [773, 312] width 77 height 14
click at [417, 291] on button "Other AI Bots" at bounding box center [375, 281] width 83 height 24
click at [473, 287] on span "All bots" at bounding box center [457, 281] width 31 height 13
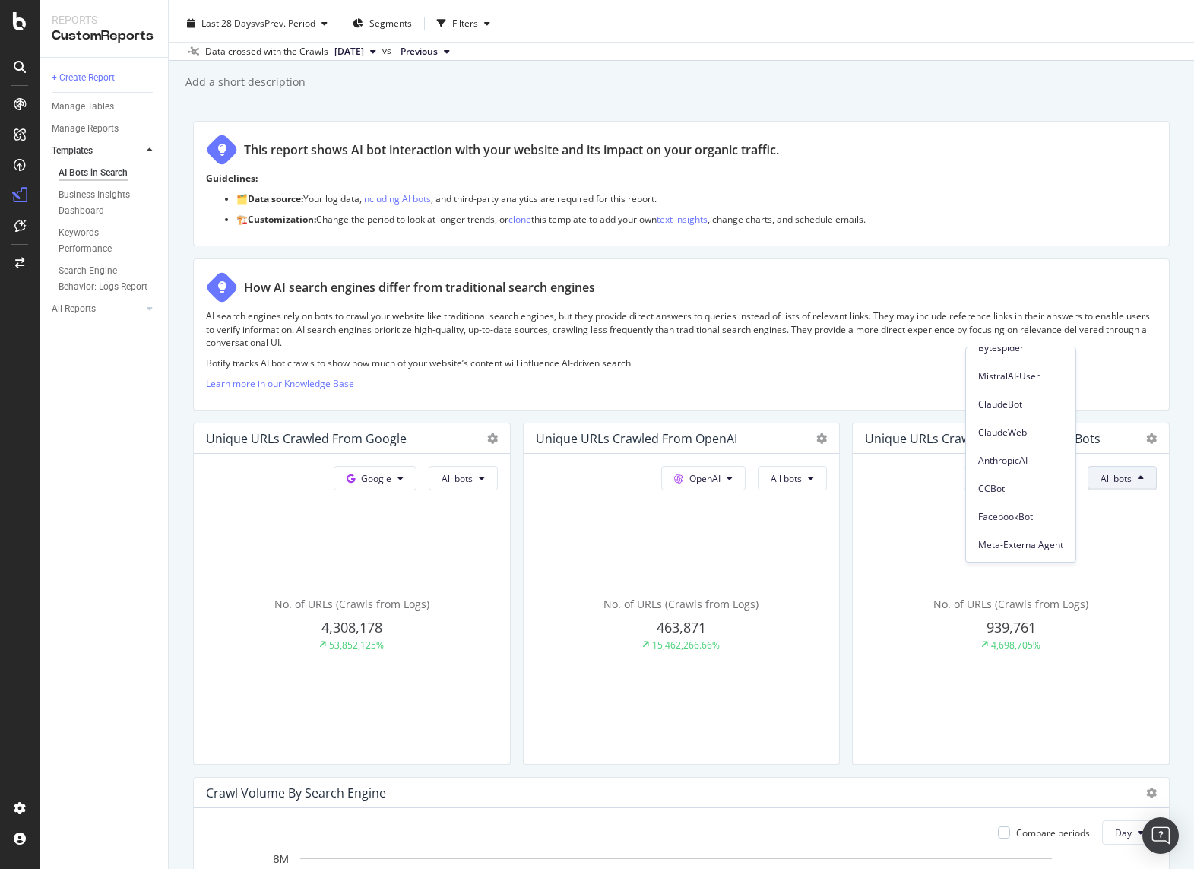
scroll to position [0, 0]
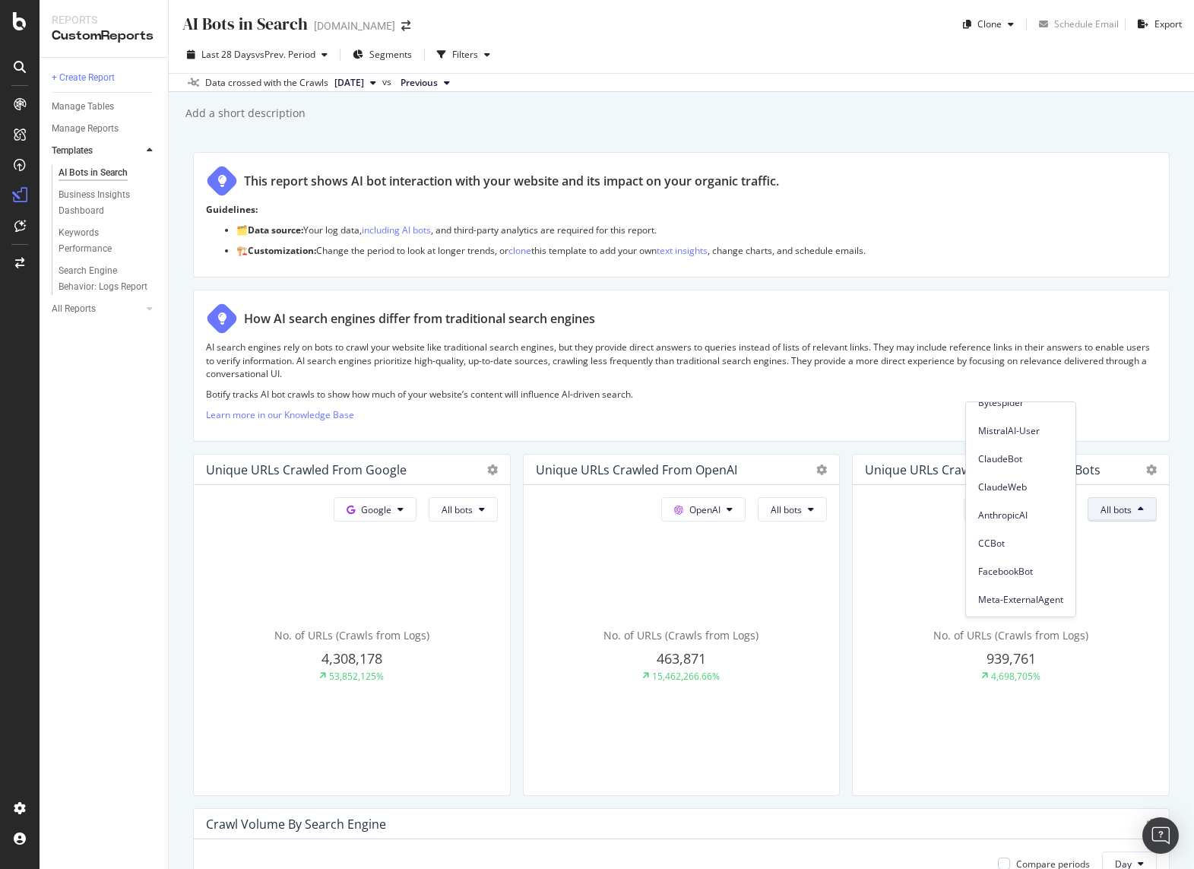
click at [119, 481] on div "+ Create Report Manage Tables Manage Reports Templates AI Bots in Search Busine…" at bounding box center [104, 463] width 128 height 811
